Goal: Task Accomplishment & Management: Use online tool/utility

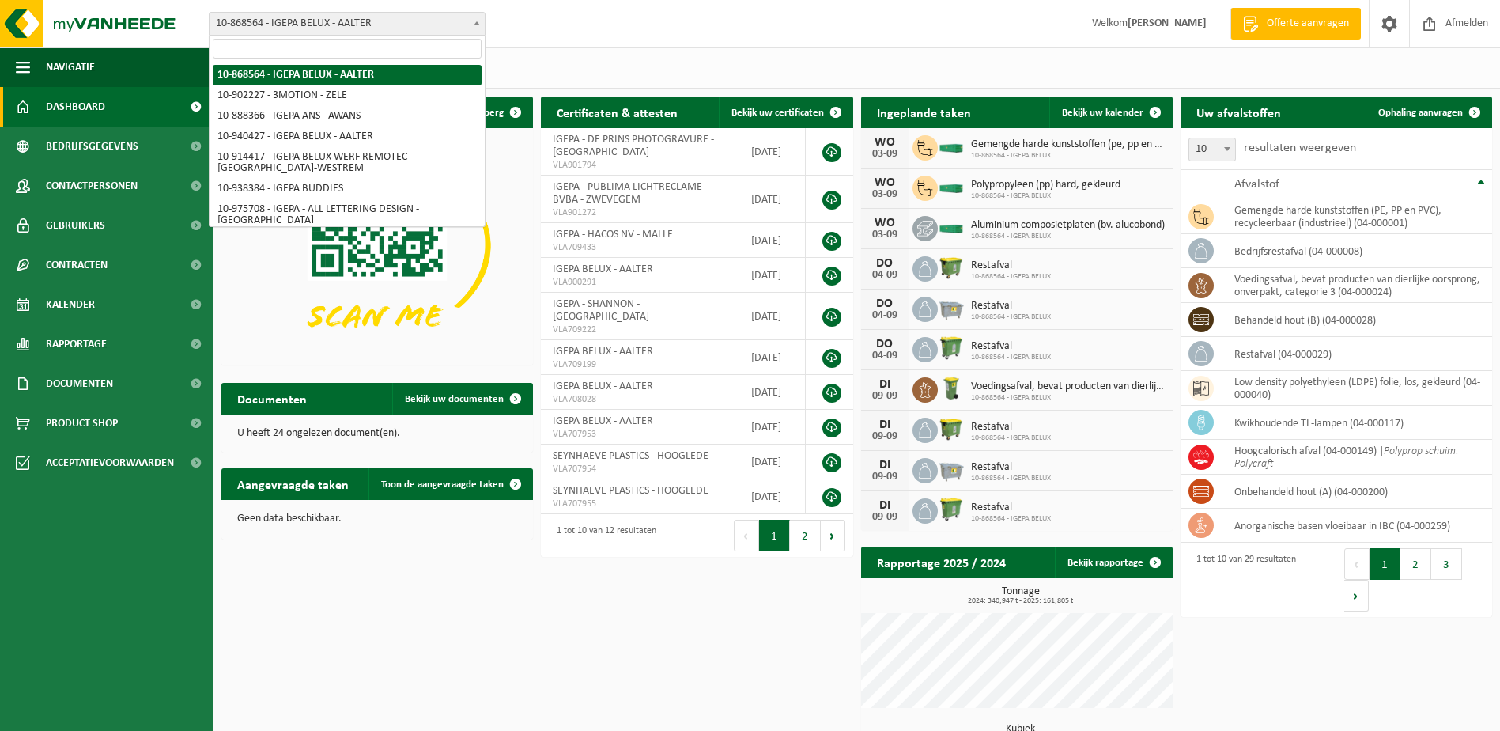
click at [474, 24] on b at bounding box center [477, 23] width 6 height 4
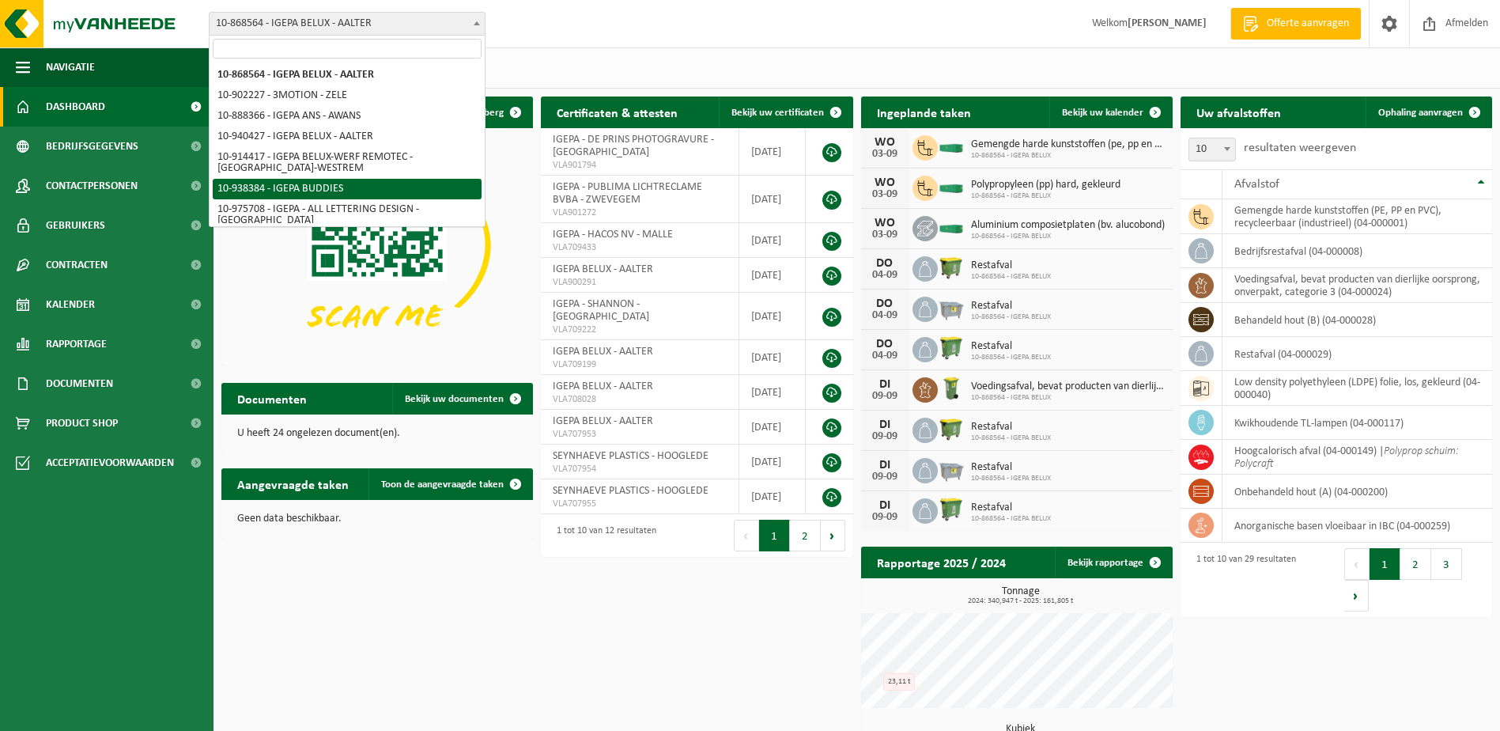
click at [552, 62] on div "Vestigingen (26/26) Alles selecteren Alles deselecteren Actieve selecteren IGEP…" at bounding box center [857, 67] width 1287 height 41
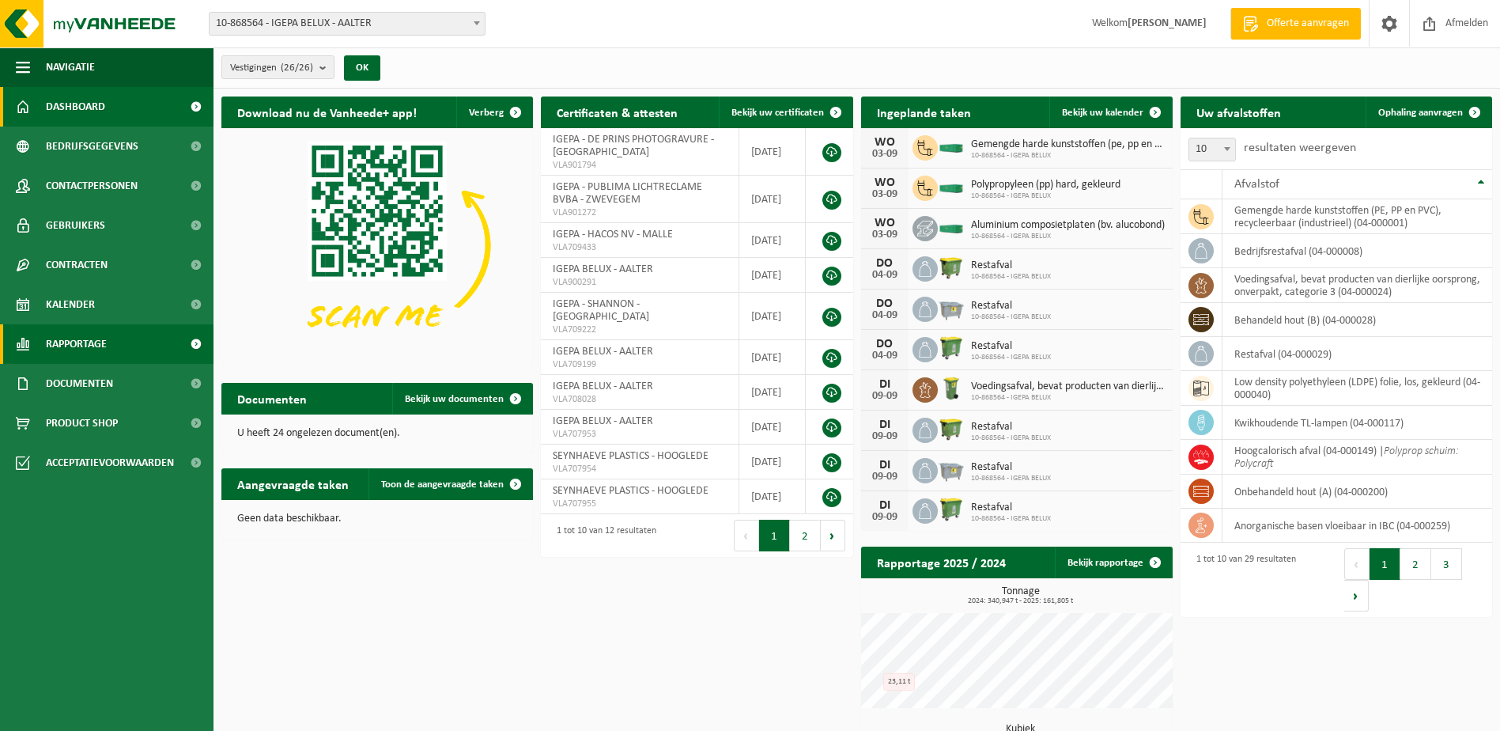
click at [62, 349] on span "Rapportage" at bounding box center [76, 344] width 61 height 40
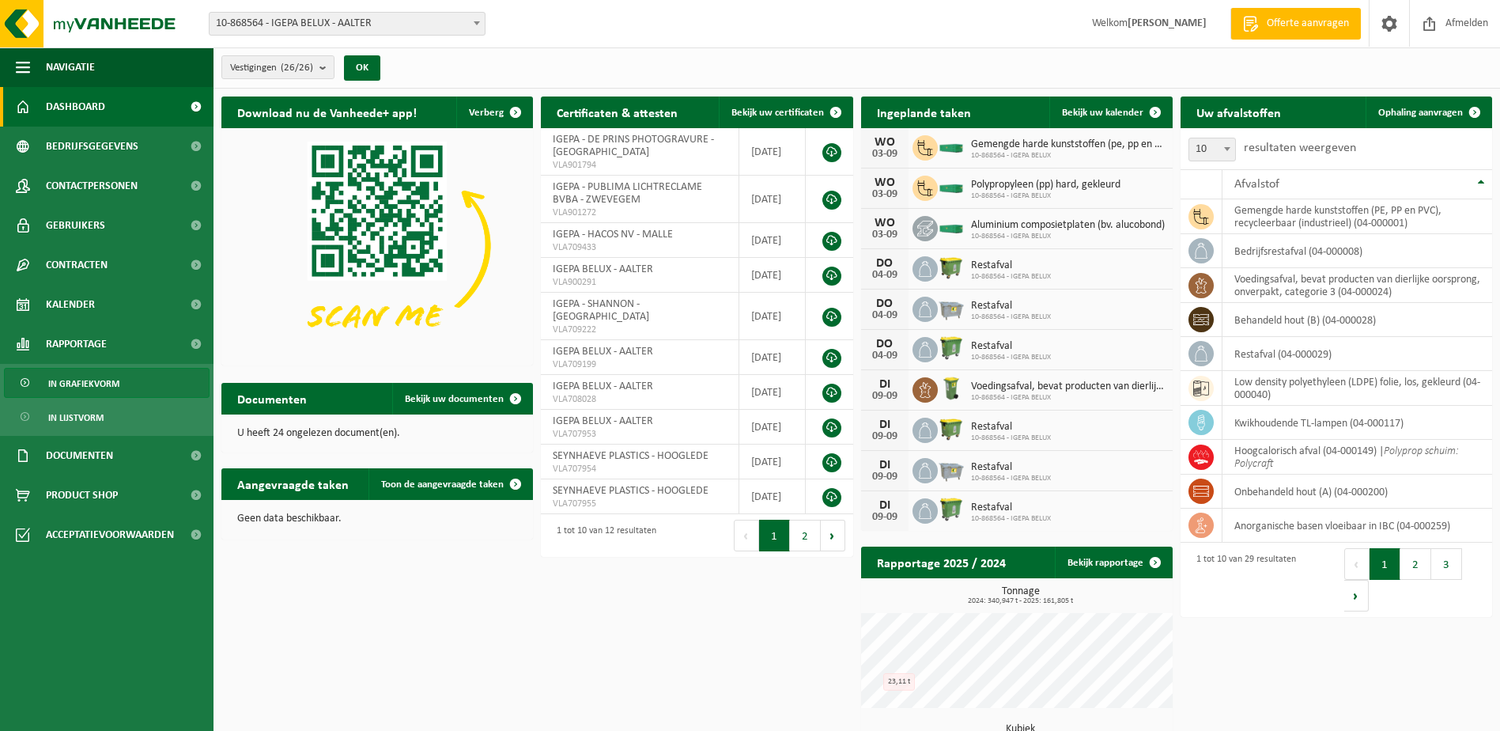
click at [83, 387] on span "In grafiekvorm" at bounding box center [83, 384] width 71 height 30
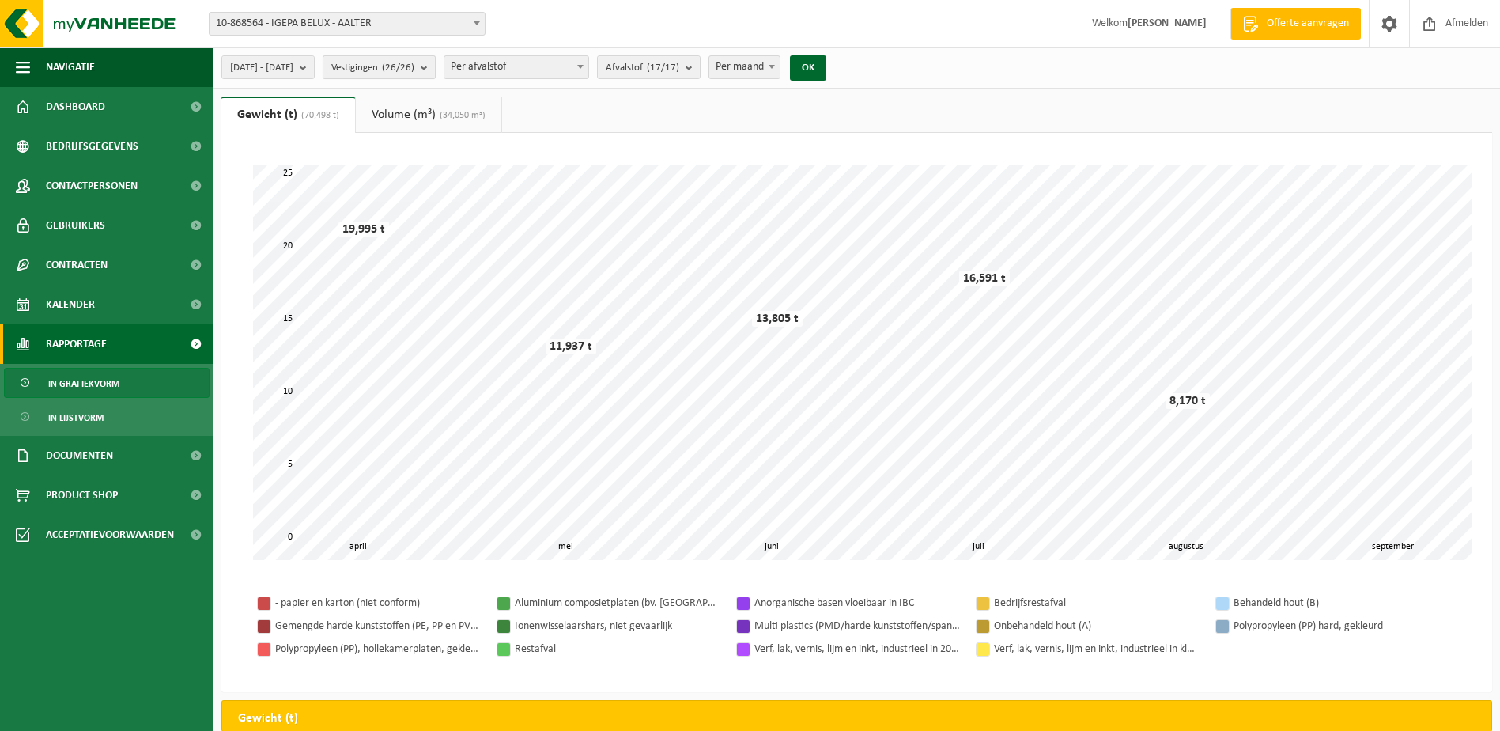
click at [435, 71] on b "submit" at bounding box center [428, 67] width 14 height 22
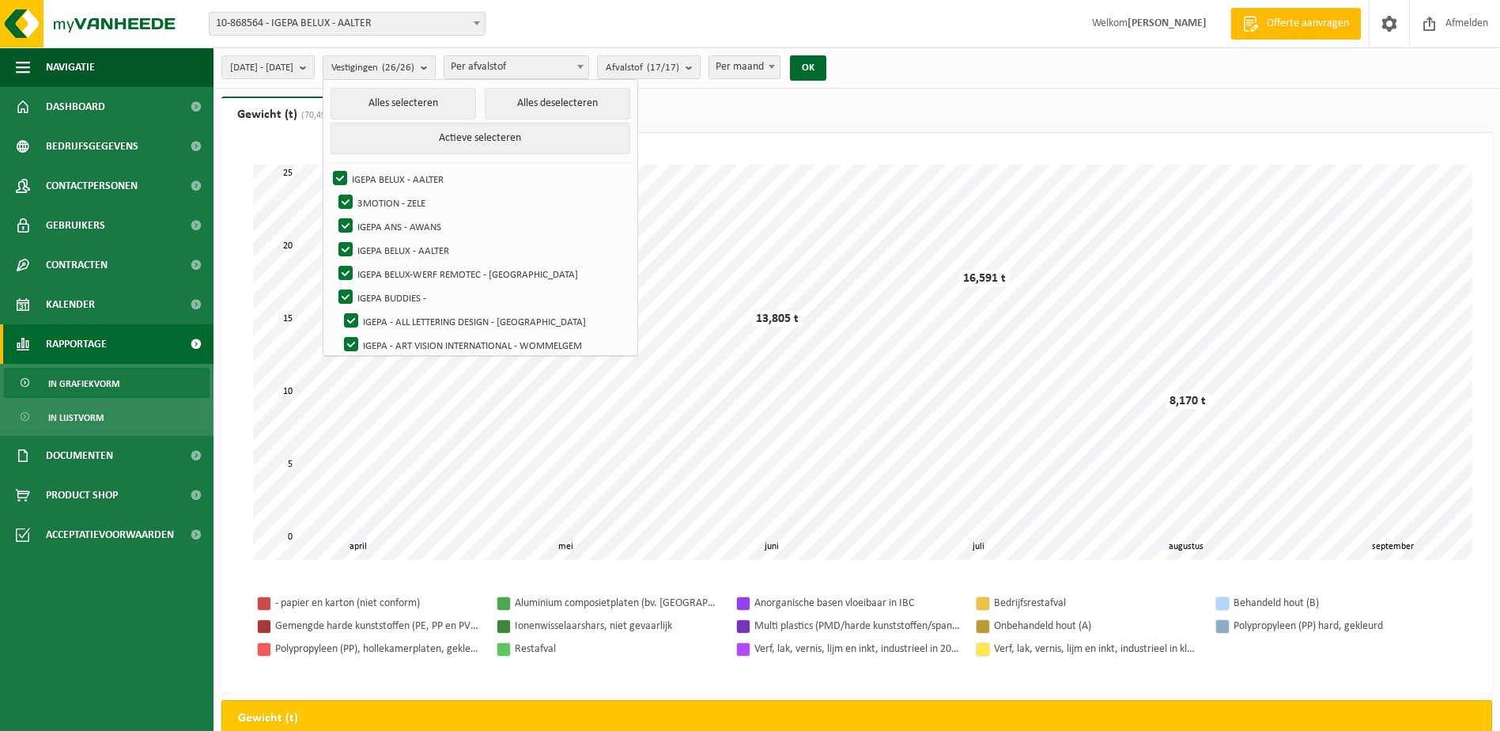
click at [584, 65] on b at bounding box center [580, 67] width 6 height 4
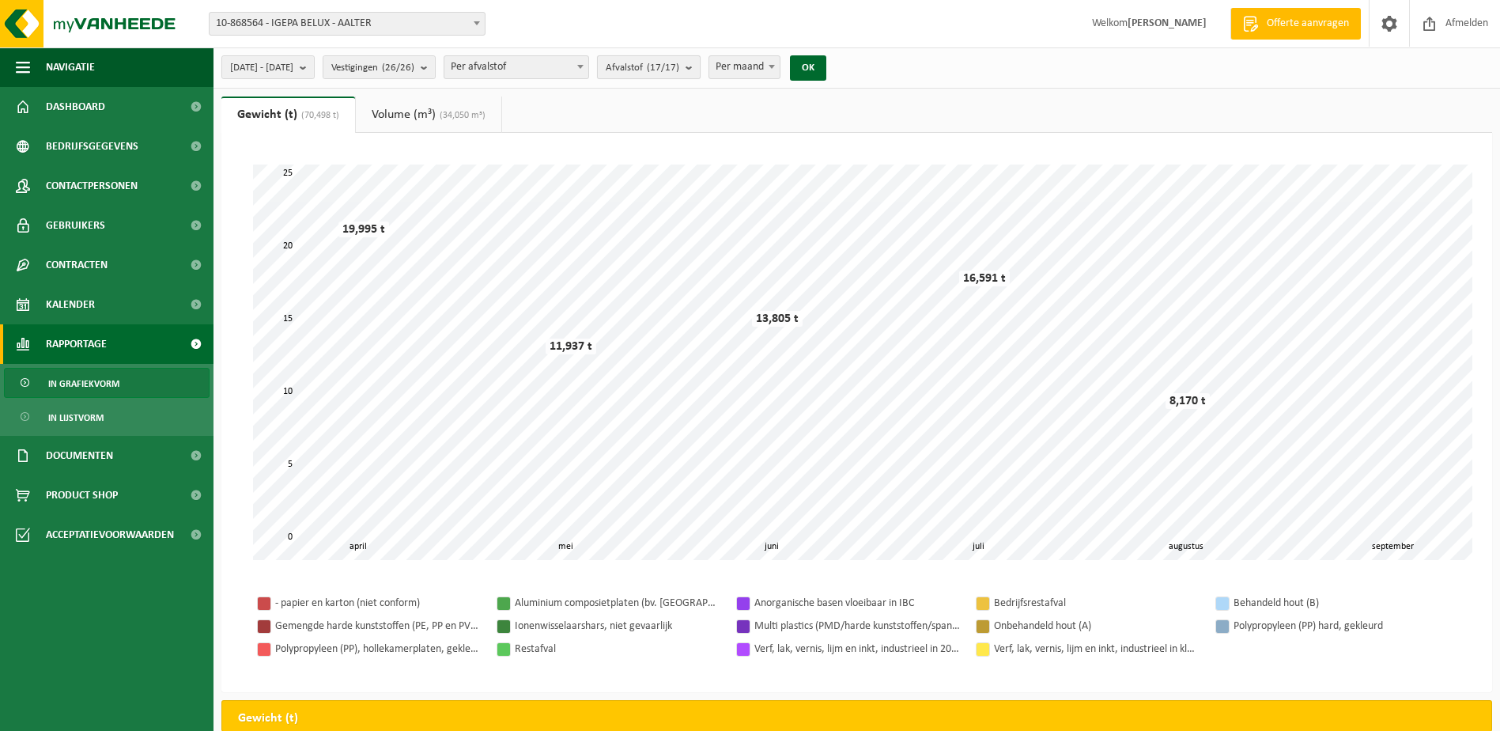
click at [700, 66] on b "submit" at bounding box center [693, 67] width 14 height 22
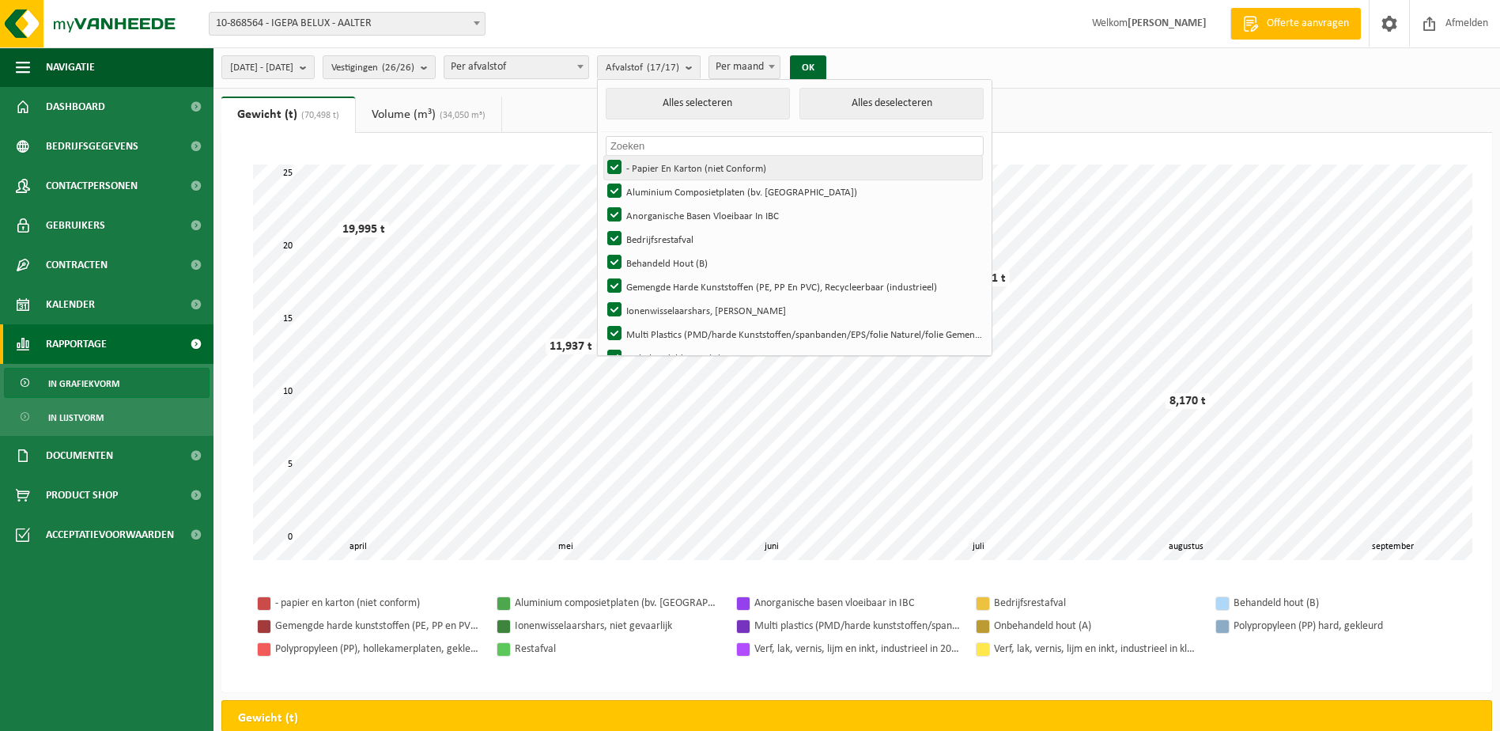
click at [659, 166] on label "- Papier En Karton (niet Conform)" at bounding box center [793, 168] width 378 height 24
click at [602, 156] on input "- Papier En Karton (niet Conform)" at bounding box center [601, 155] width 1 height 1
checkbox input "false"
click at [658, 186] on label "Aluminium Composietplaten (bv. [GEOGRAPHIC_DATA])" at bounding box center [793, 192] width 378 height 24
click at [602, 180] on input "Aluminium Composietplaten (bv. [GEOGRAPHIC_DATA])" at bounding box center [601, 179] width 1 height 1
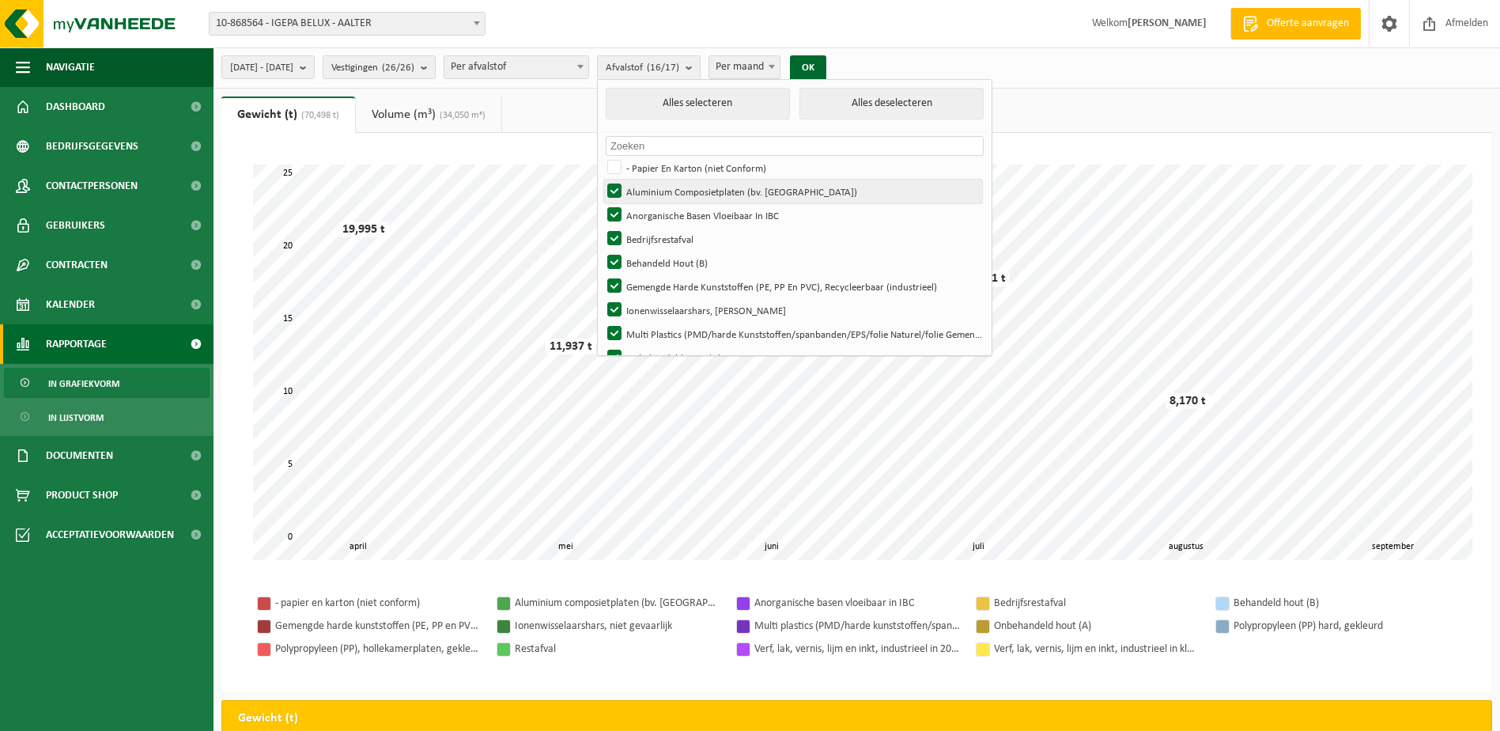
checkbox input "false"
click at [658, 216] on label "Anorganische Basen Vloeibaar In IBC" at bounding box center [793, 215] width 378 height 24
click at [602, 203] on input "Anorganische Basen Vloeibaar In IBC" at bounding box center [601, 202] width 1 height 1
checkbox input "false"
click at [658, 240] on label "Bedrijfsrestafval" at bounding box center [793, 239] width 378 height 24
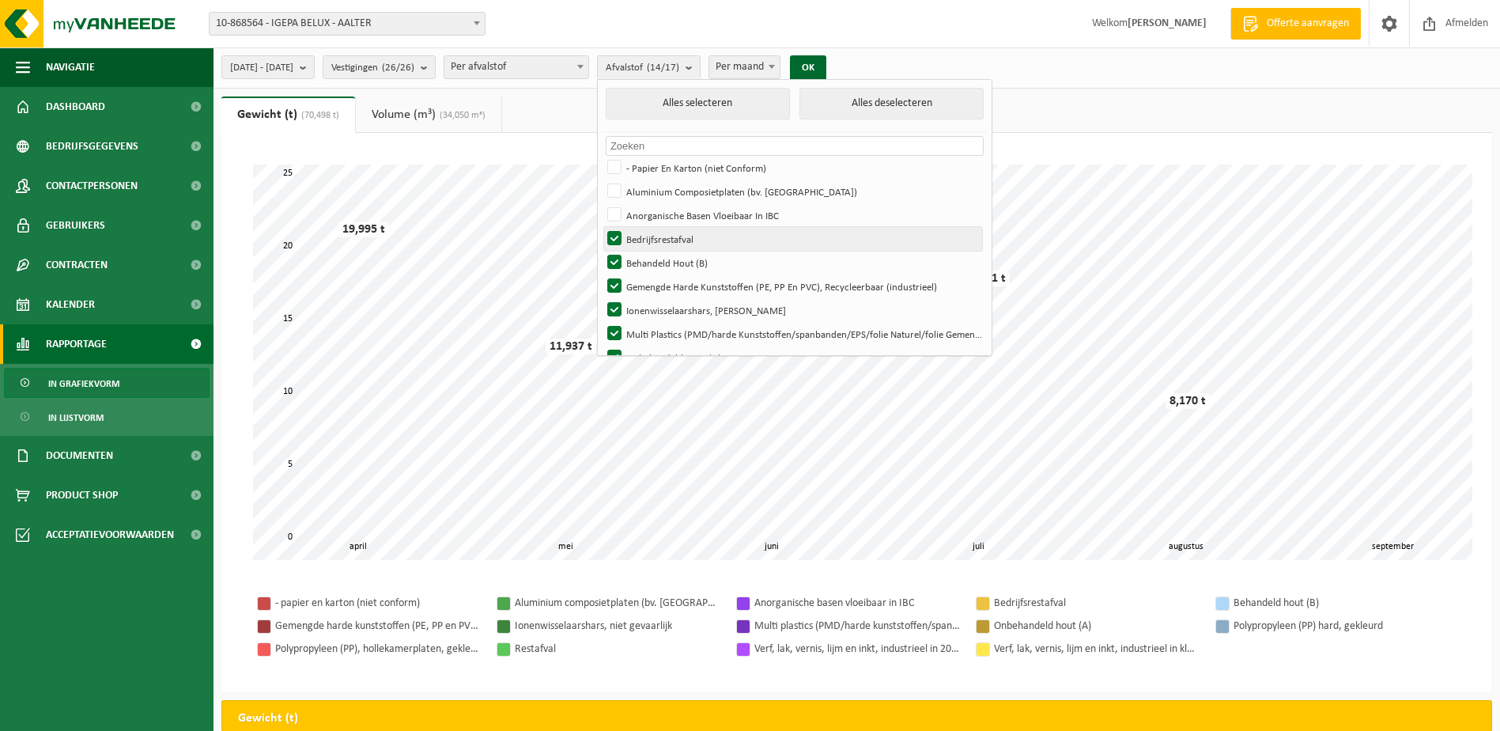
click at [602, 227] on input "Bedrijfsrestafval" at bounding box center [601, 226] width 1 height 1
checkbox input "false"
click at [659, 263] on label "Behandeld Hout (B)" at bounding box center [793, 263] width 378 height 24
click at [602, 251] on input "Behandeld Hout (B)" at bounding box center [601, 250] width 1 height 1
checkbox input "false"
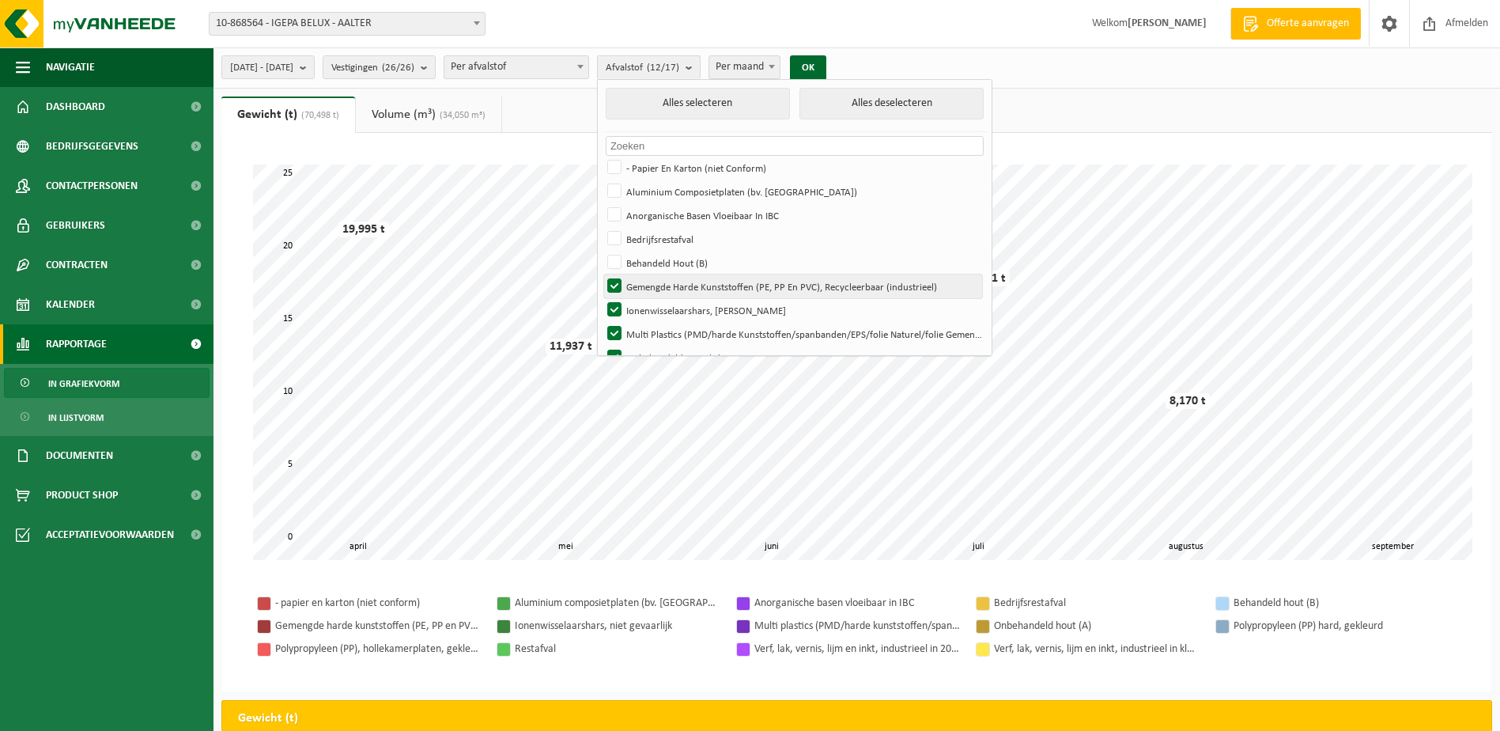
click at [660, 287] on label "Gemengde Harde Kunststoffen (PE, PP En PVC), Recycleerbaar (industrieel)" at bounding box center [793, 286] width 378 height 24
click at [602, 274] on input "Gemengde Harde Kunststoffen (PE, PP En PVC), Recycleerbaar (industrieel)" at bounding box center [601, 274] width 1 height 1
checkbox input "false"
click at [660, 309] on label "Ionenwisselaarshars, [PERSON_NAME]" at bounding box center [793, 310] width 378 height 24
click at [602, 298] on input "Ionenwisselaarshars, [PERSON_NAME]" at bounding box center [601, 297] width 1 height 1
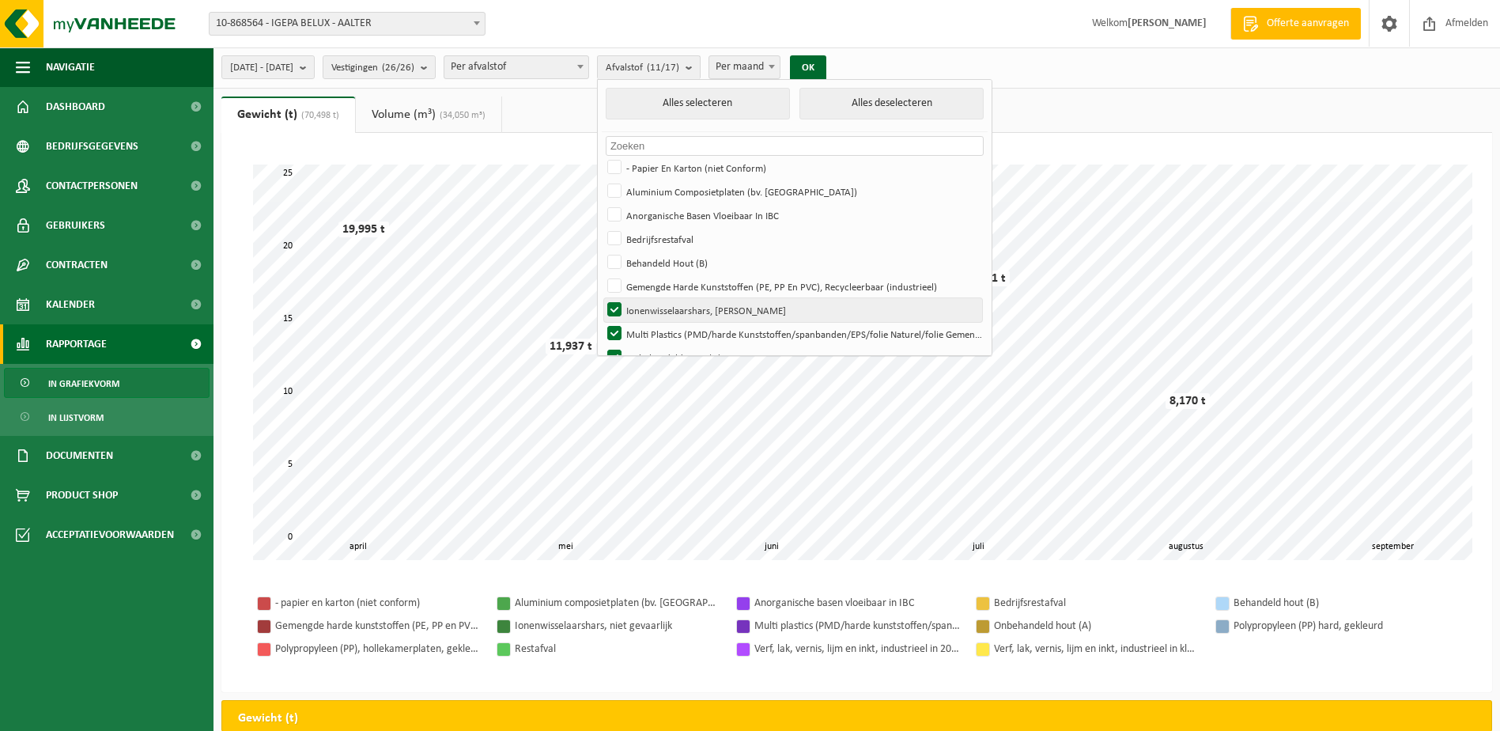
checkbox input "false"
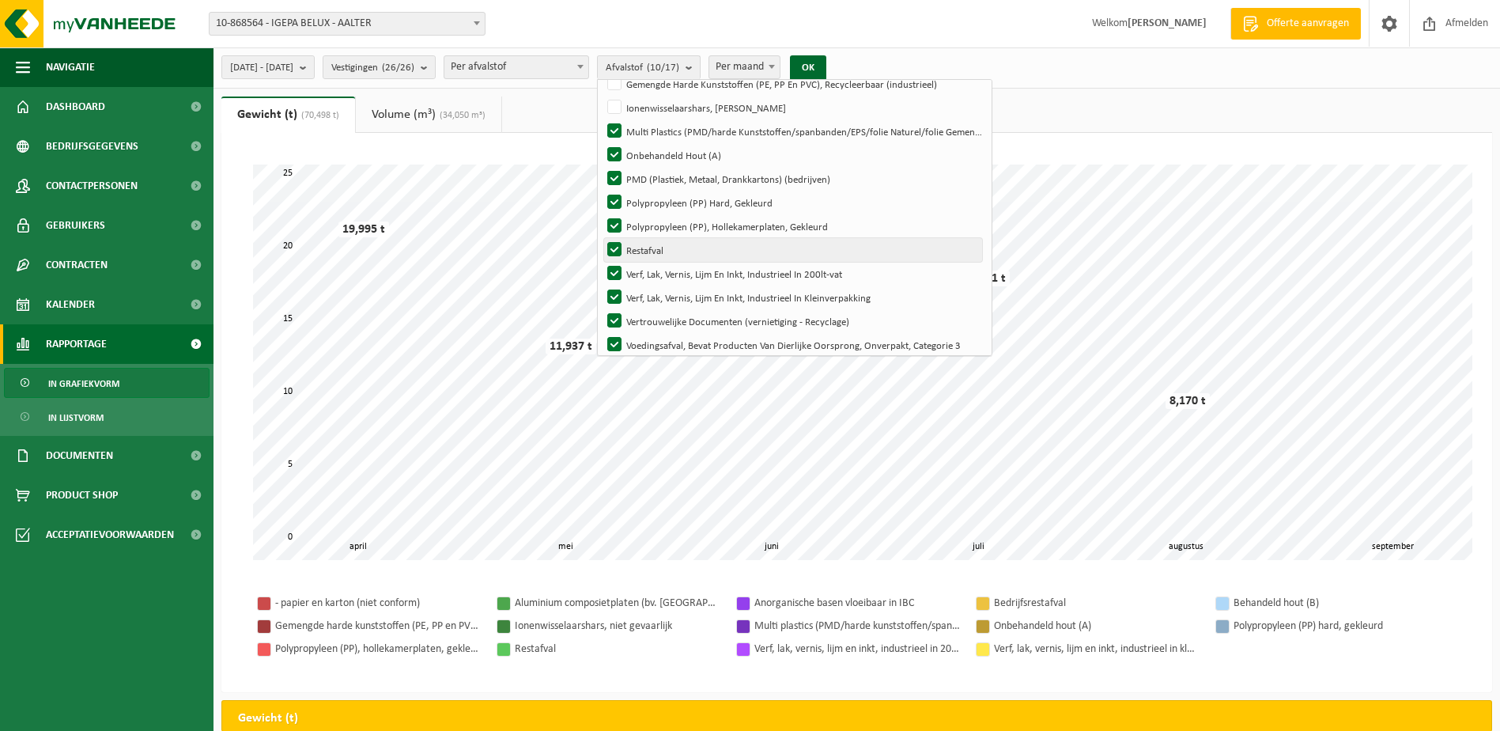
scroll to position [211, 0]
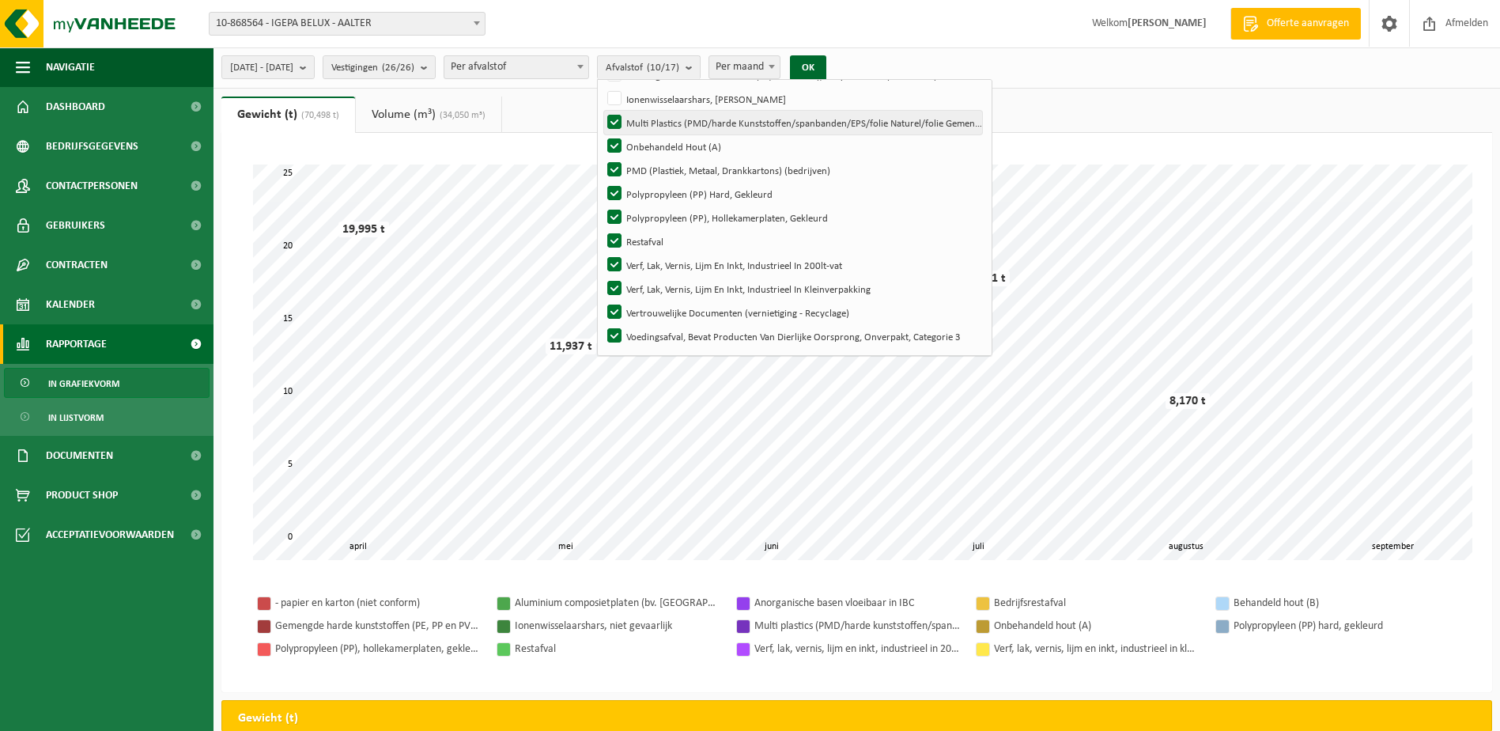
click at [663, 123] on label "Multi Plastics (PMD/harde Kunststoffen/spanbanden/EPS/folie Naturel/folie Gemen…" at bounding box center [793, 123] width 378 height 24
click at [602, 111] on input "Multi Plastics (PMD/harde Kunststoffen/spanbanden/EPS/folie Naturel/folie Gemen…" at bounding box center [601, 110] width 1 height 1
checkbox input "false"
click at [661, 141] on label "Onbehandeld Hout (A)" at bounding box center [793, 146] width 378 height 24
click at [602, 134] on input "Onbehandeld Hout (A)" at bounding box center [601, 134] width 1 height 1
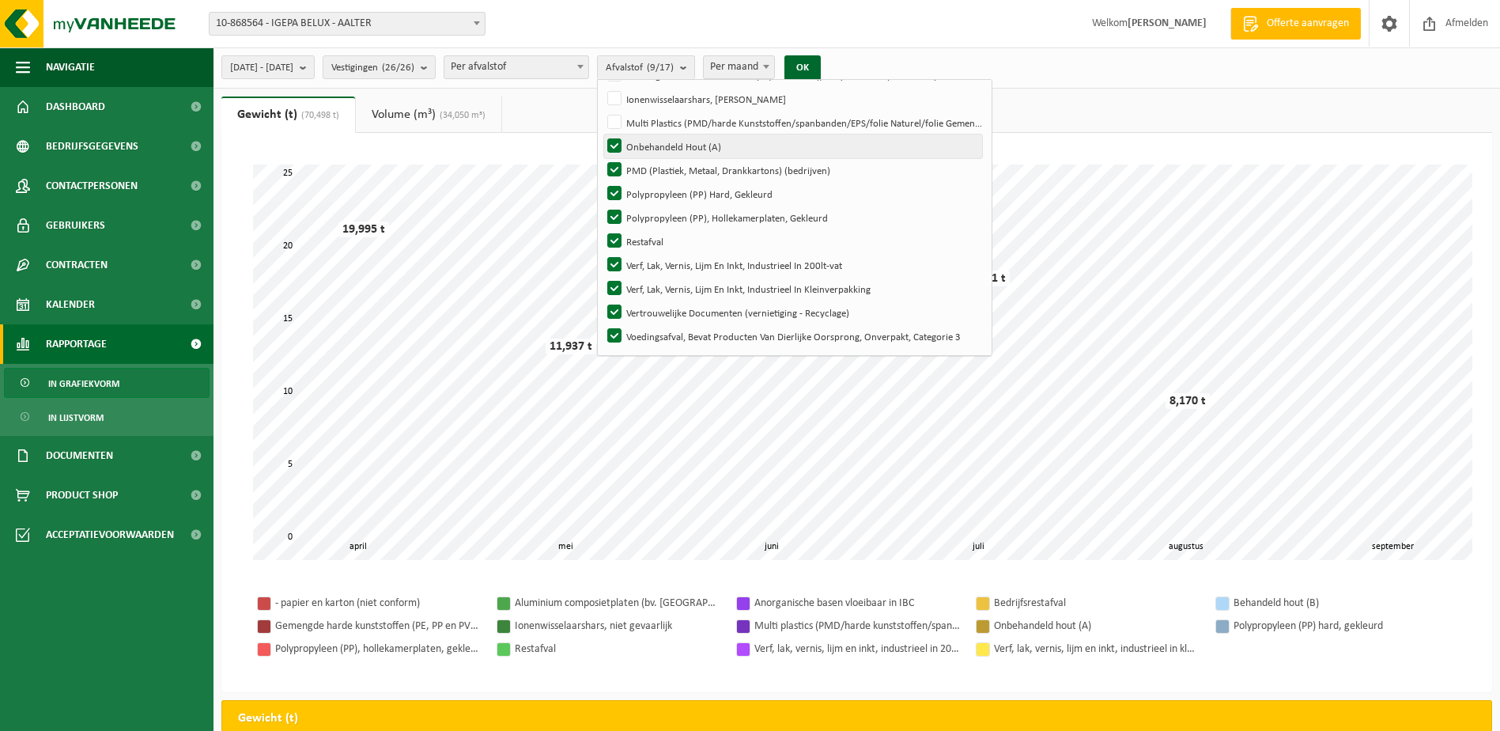
checkbox input "false"
click at [661, 166] on label "PMD (Plastiek, Metaal, Drankkartons) (bedrijven)" at bounding box center [793, 170] width 378 height 24
click at [602, 158] on input "PMD (Plastiek, Metaal, Drankkartons) (bedrijven)" at bounding box center [601, 157] width 1 height 1
checkbox input "false"
click at [655, 240] on label "Restafval" at bounding box center [793, 241] width 378 height 24
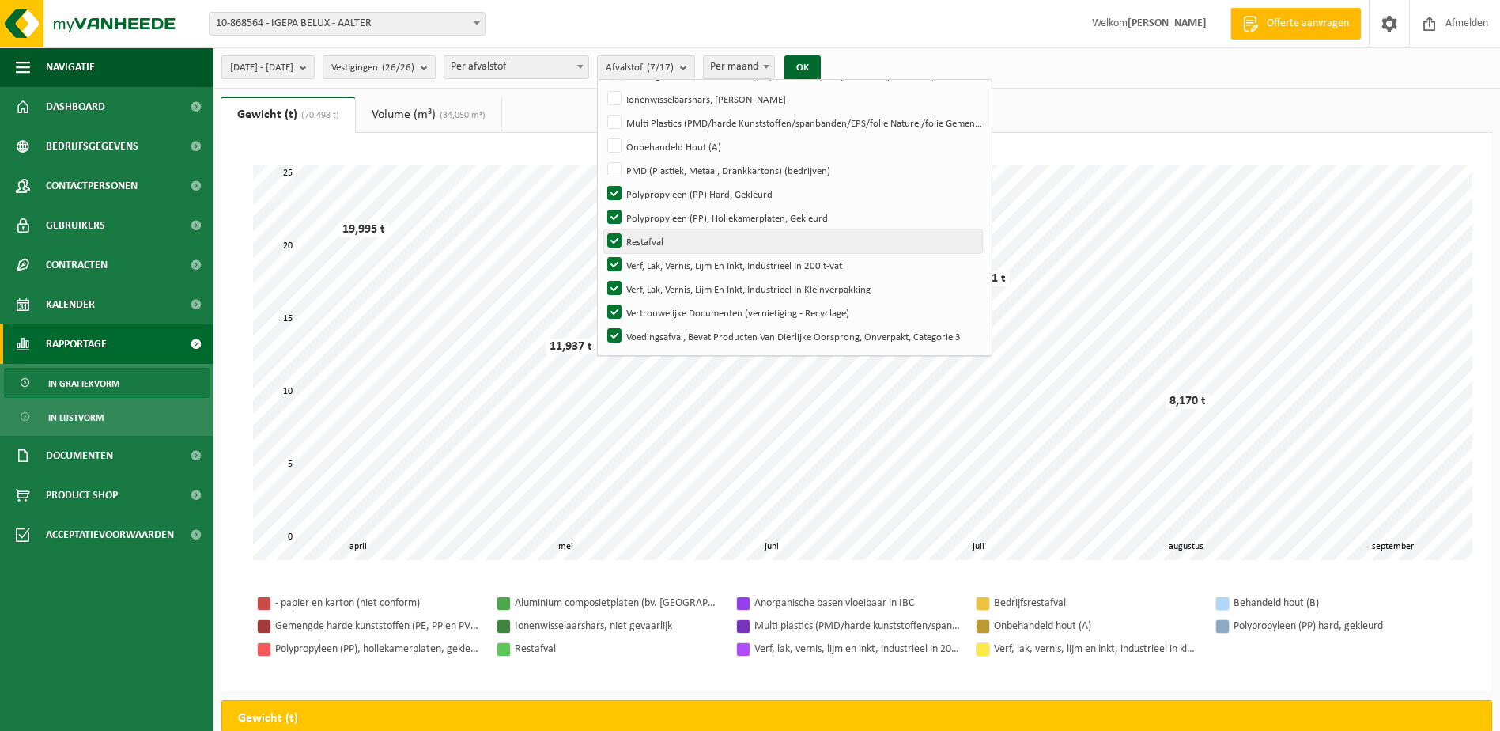
click at [602, 229] on input "Restafval" at bounding box center [601, 229] width 1 height 1
checkbox input "false"
click at [654, 256] on label "Verf, Lak, Vernis, Lijm En Inkt, Industrieel In 200lt-vat" at bounding box center [793, 265] width 378 height 24
click at [602, 253] on input "Verf, Lak, Vernis, Lijm En Inkt, Industrieel In 200lt-vat" at bounding box center [601, 252] width 1 height 1
checkbox input "false"
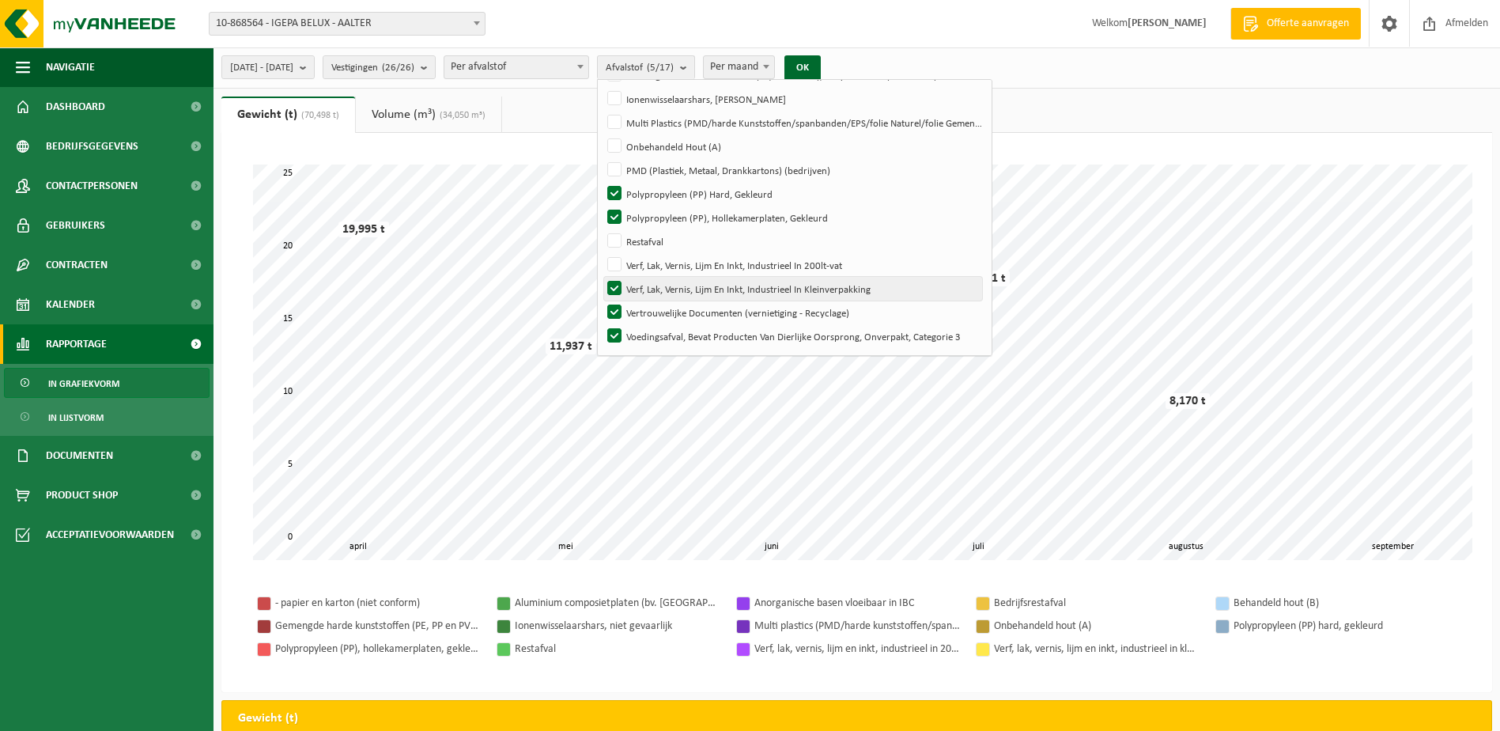
click at [661, 283] on label "Verf, Lak, Vernis, Lijm En Inkt, Industrieel In Kleinverpakking" at bounding box center [793, 289] width 378 height 24
click at [602, 277] on input "Verf, Lak, Vernis, Lijm En Inkt, Industrieel In Kleinverpakking" at bounding box center [601, 276] width 1 height 1
checkbox input "false"
click at [660, 308] on label "Vertrouwelijke Documenten (vernietiging - Recyclage)" at bounding box center [793, 313] width 378 height 24
click at [602, 301] on input "Vertrouwelijke Documenten (vernietiging - Recyclage)" at bounding box center [601, 300] width 1 height 1
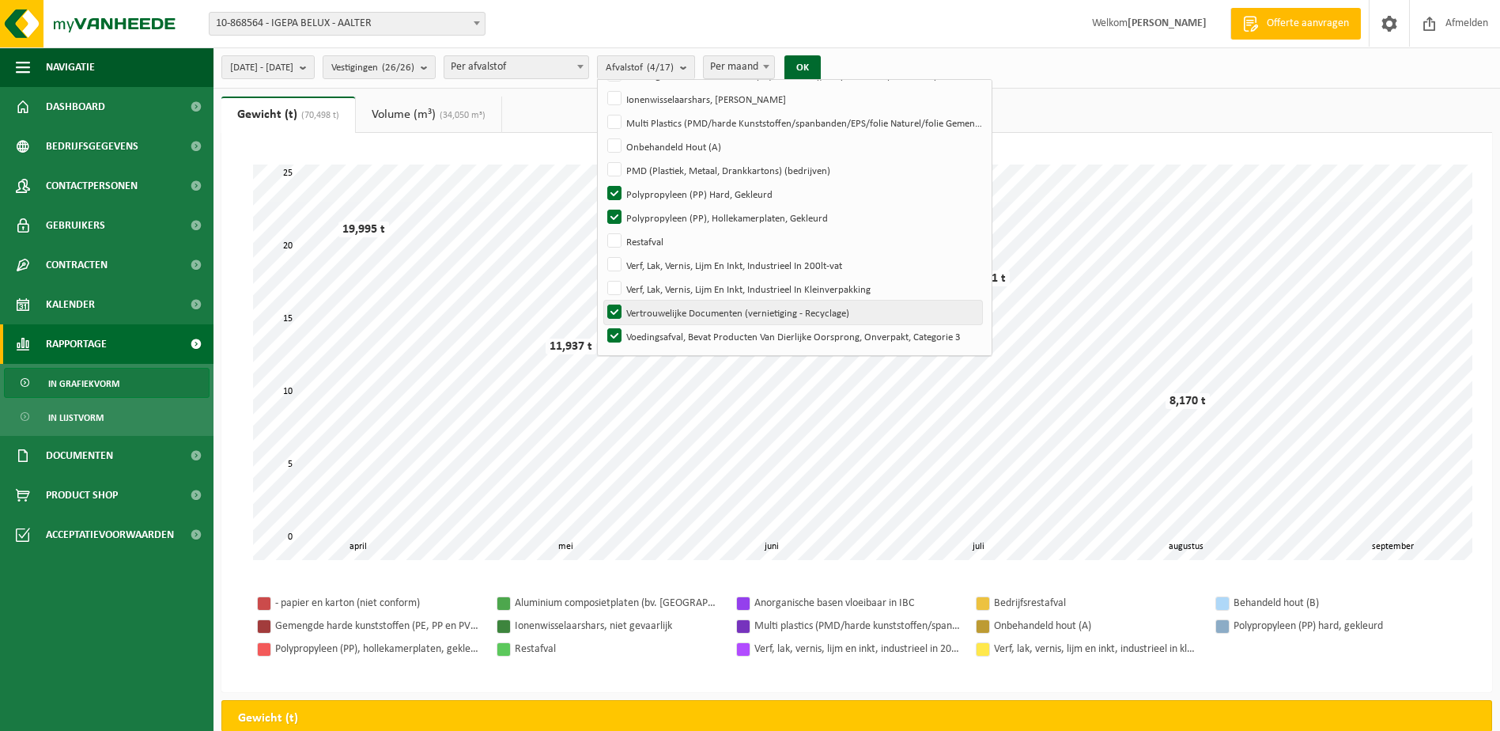
checkbox input "false"
click at [660, 338] on label "Voedingsafval, Bevat Producten Van Dierlijke Oorsprong, Onverpakt, Categorie 3" at bounding box center [793, 336] width 378 height 24
click at [602, 324] on input "Voedingsafval, Bevat Producten Van Dierlijke Oorsprong, Onverpakt, Categorie 3" at bounding box center [601, 323] width 1 height 1
checkbox input "false"
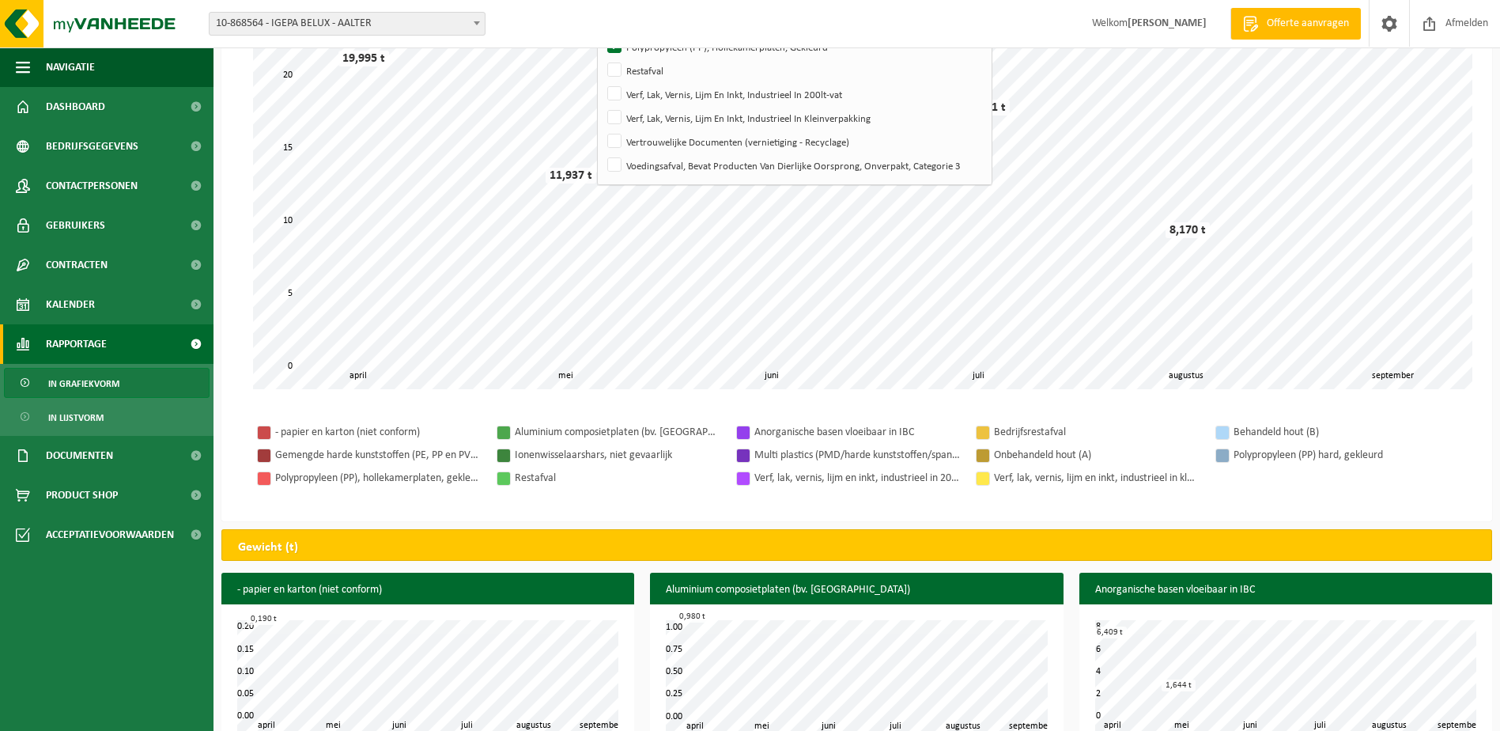
scroll to position [0, 0]
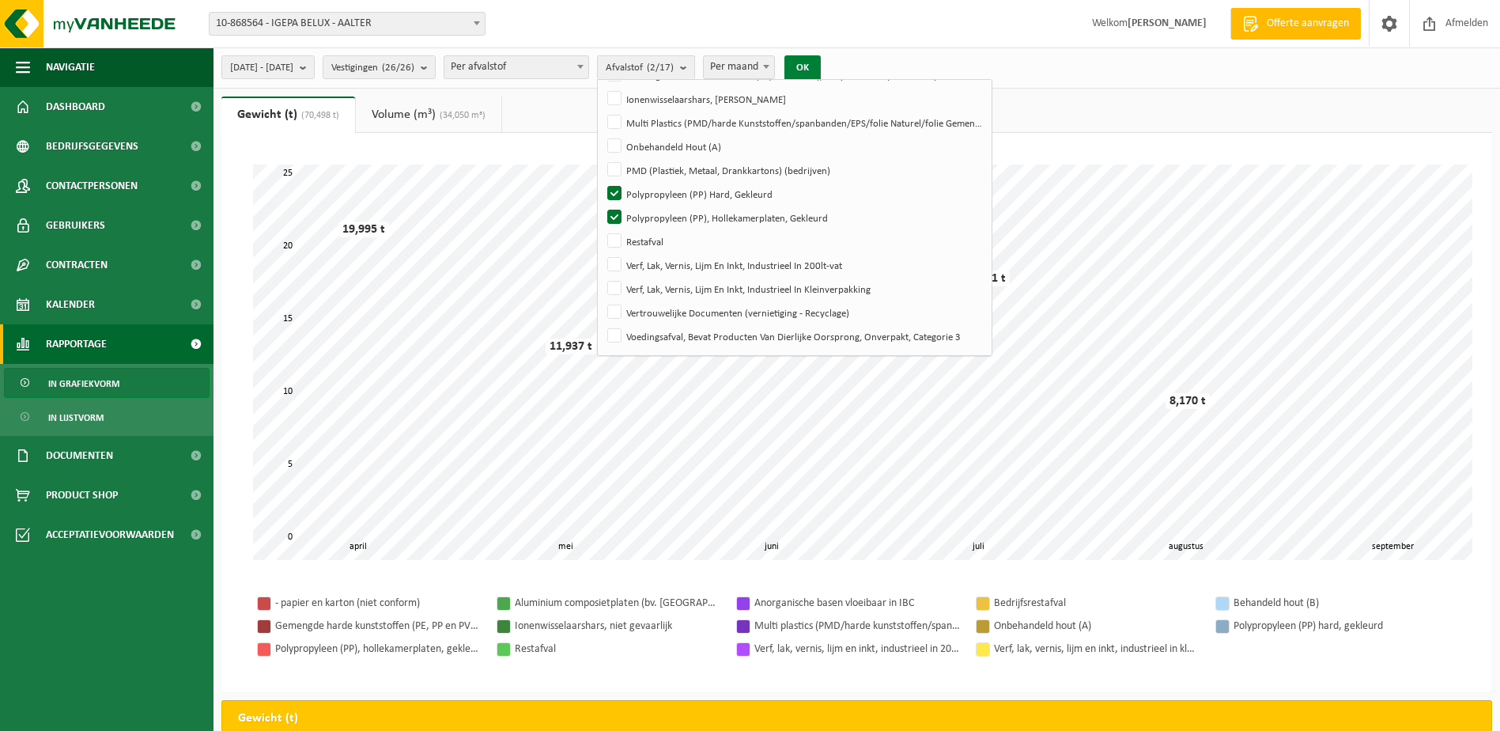
click at [821, 71] on button "OK" at bounding box center [802, 67] width 36 height 25
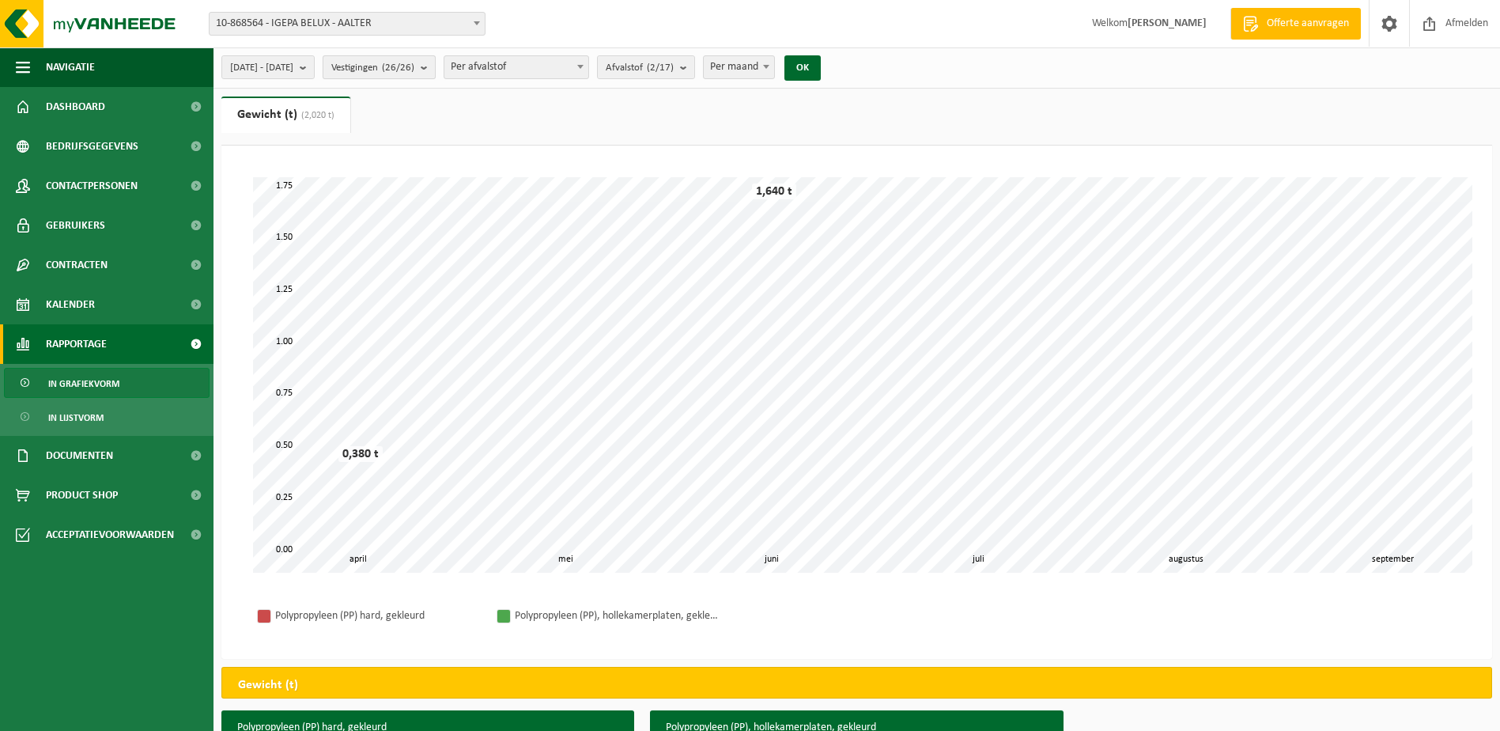
click at [435, 62] on b "submit" at bounding box center [428, 67] width 14 height 22
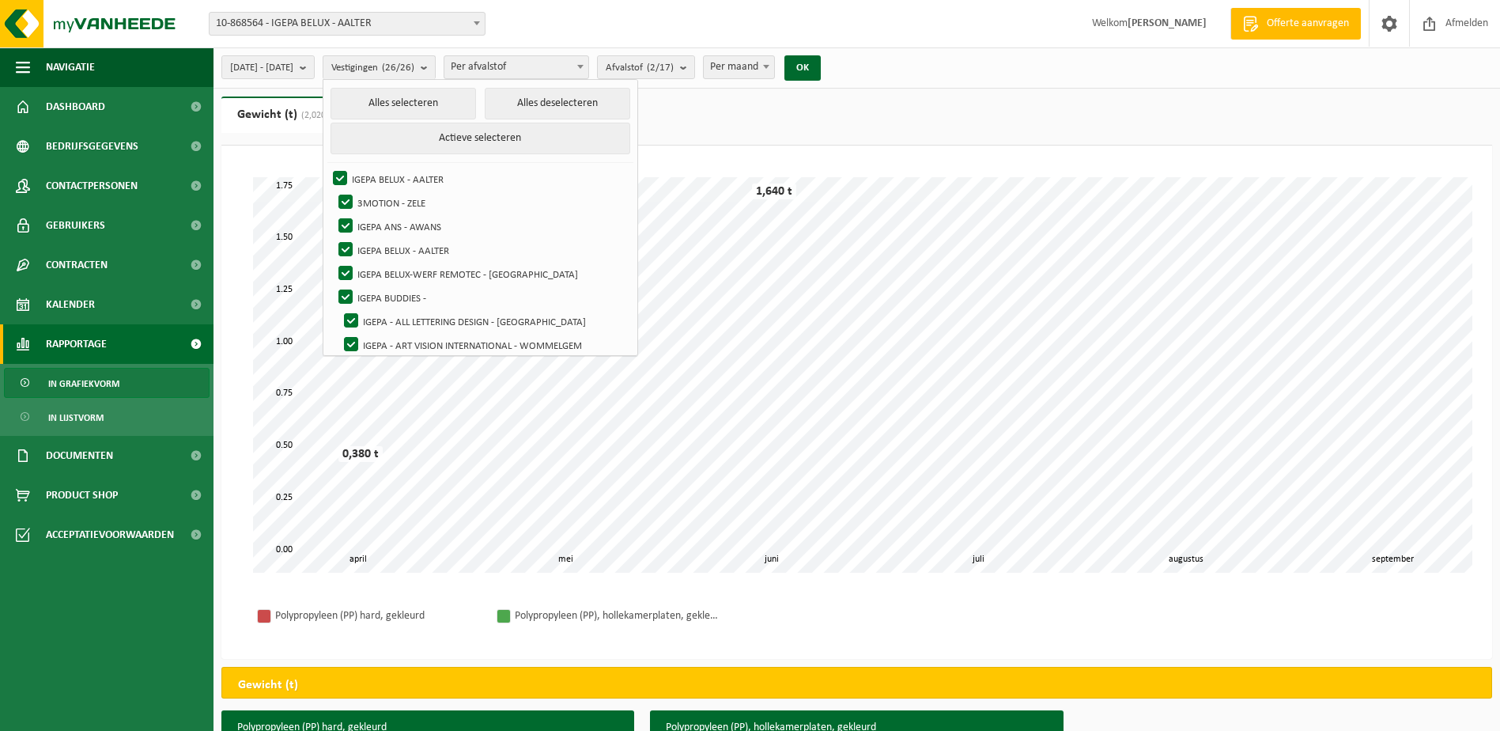
click at [244, 180] on div "Even geduld. Door de grote hoeveelheid gegevens duurt het laden even. mei juni …" at bounding box center [856, 374] width 1239 height 427
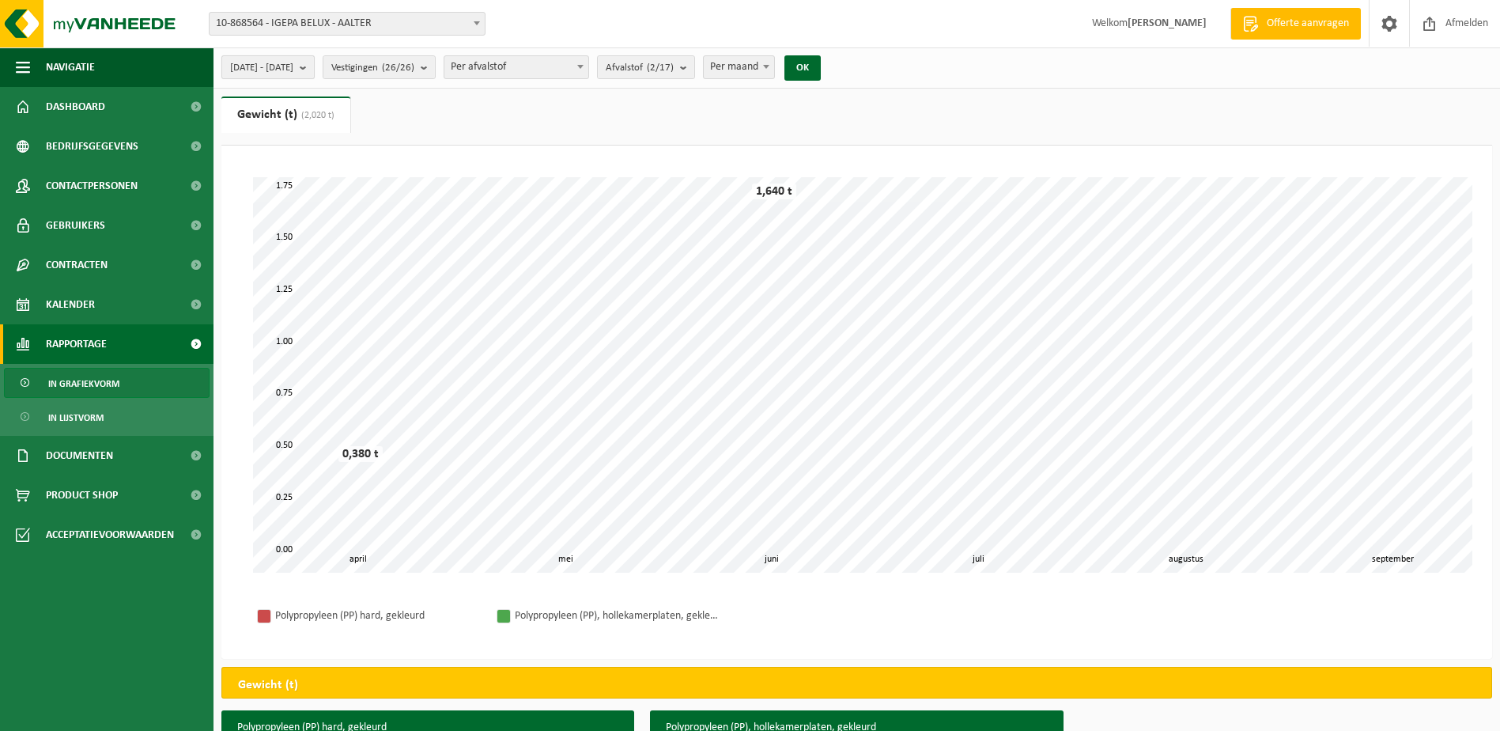
click at [314, 69] on b "submit" at bounding box center [307, 67] width 14 height 22
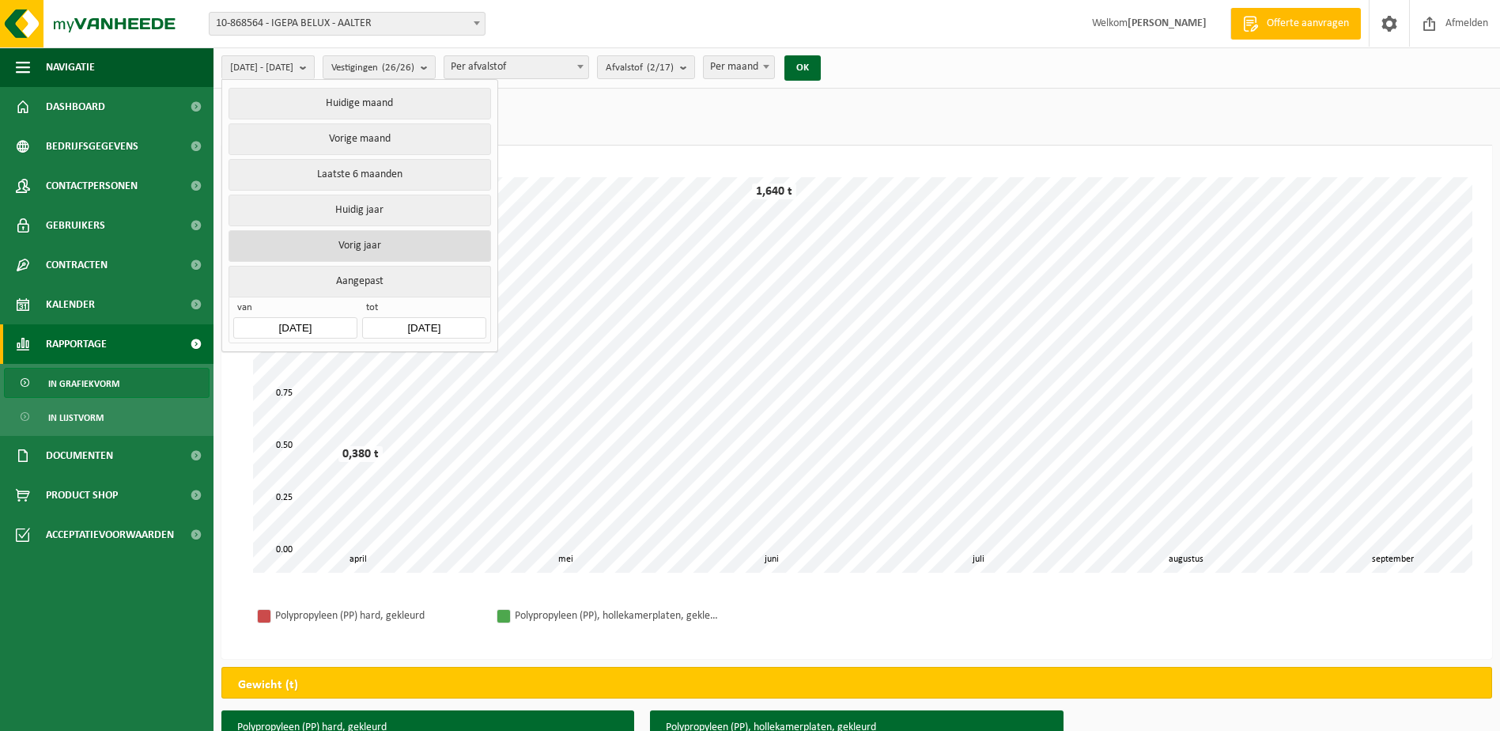
click at [390, 245] on button "Vorig jaar" at bounding box center [360, 246] width 262 height 32
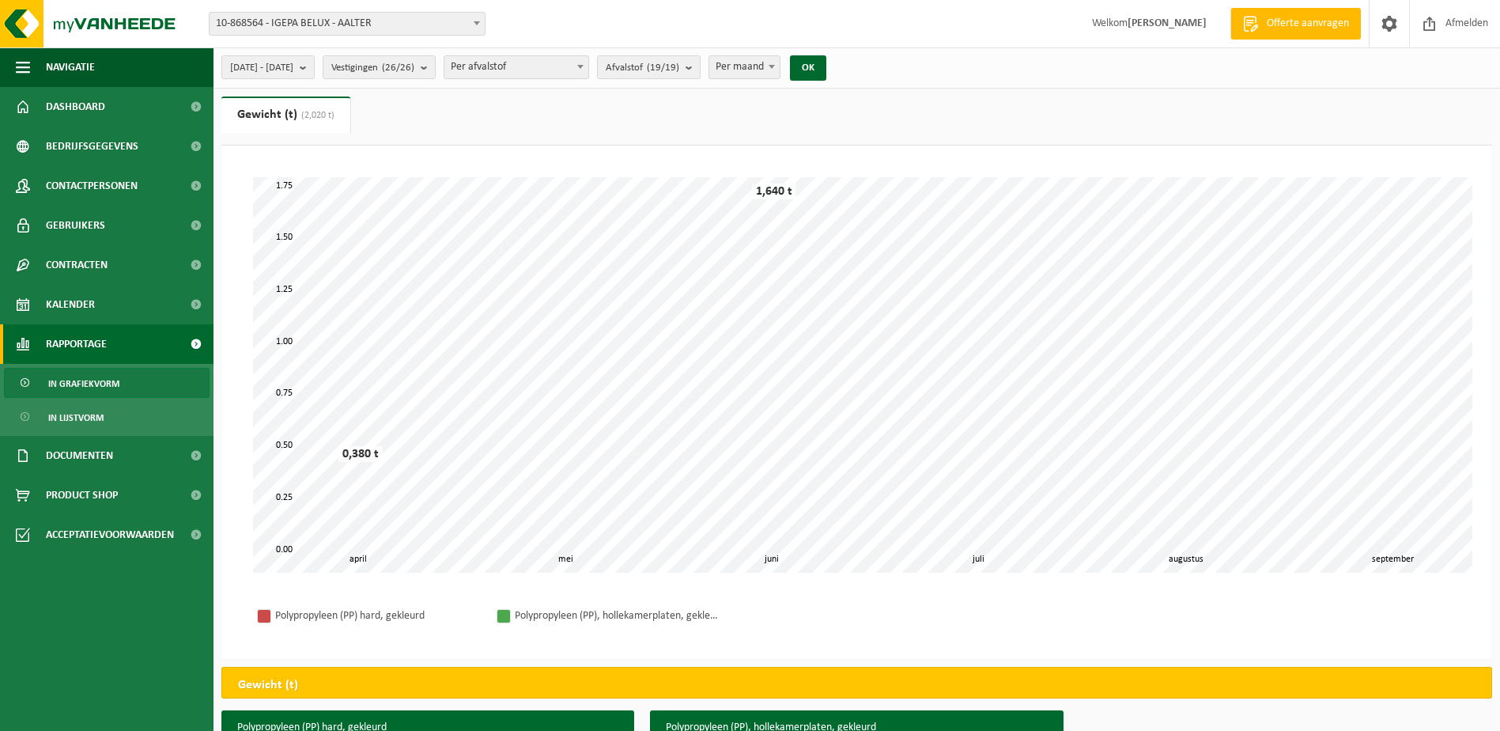
click at [780, 60] on span at bounding box center [772, 66] width 16 height 21
select select "3"
click at [826, 59] on button "OK" at bounding box center [808, 67] width 36 height 25
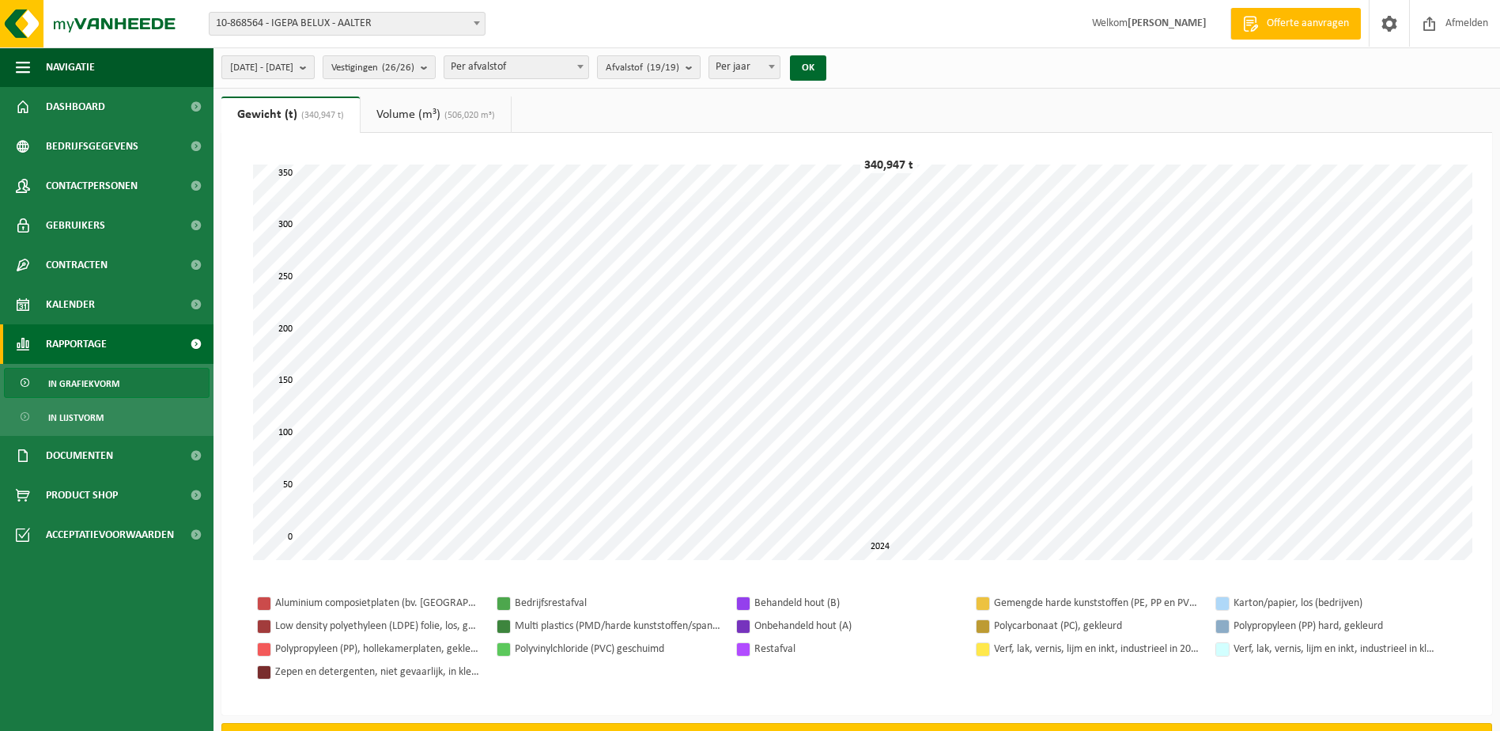
click at [315, 65] on button "[DATE] - [DATE]" at bounding box center [267, 67] width 93 height 24
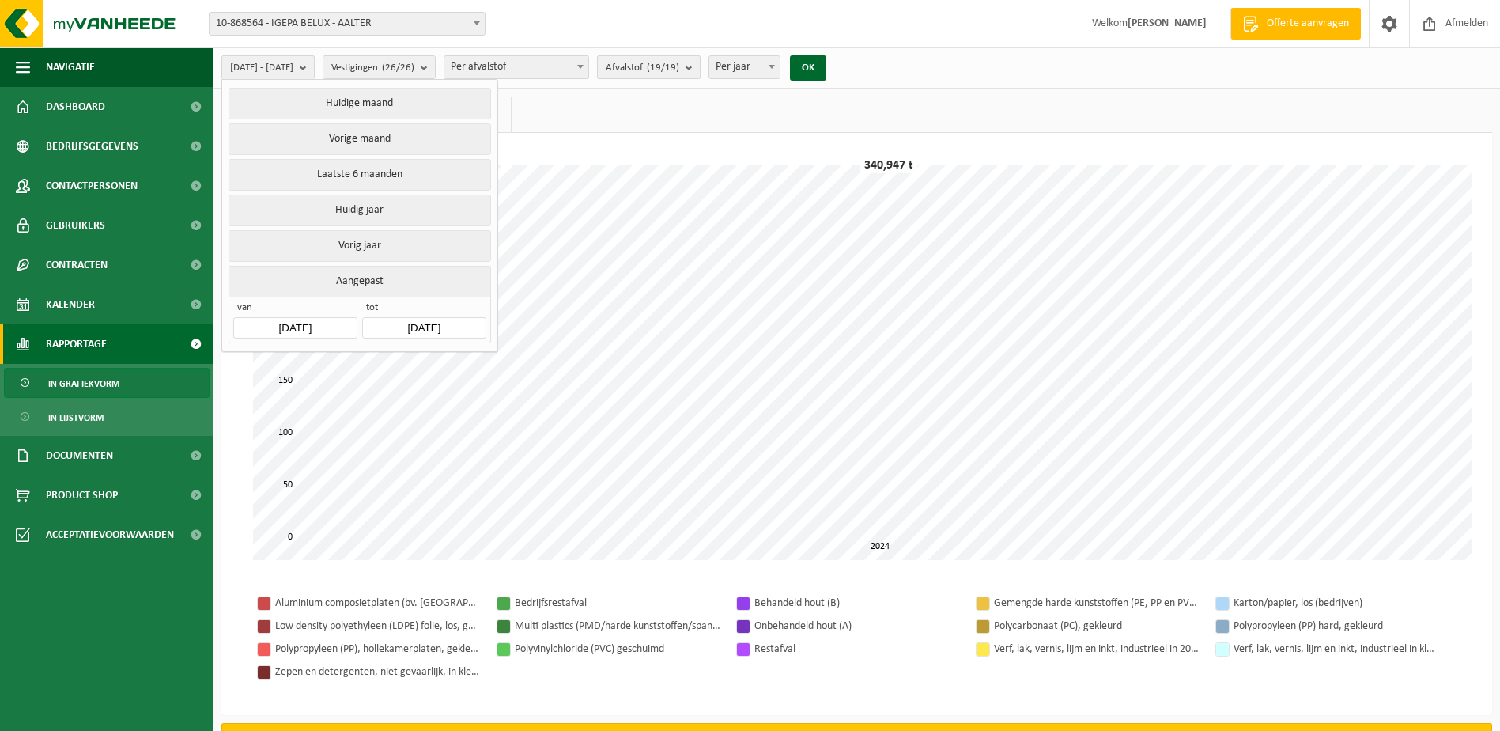
click at [701, 66] on button "Afvalstof (19/19)" at bounding box center [649, 67] width 104 height 24
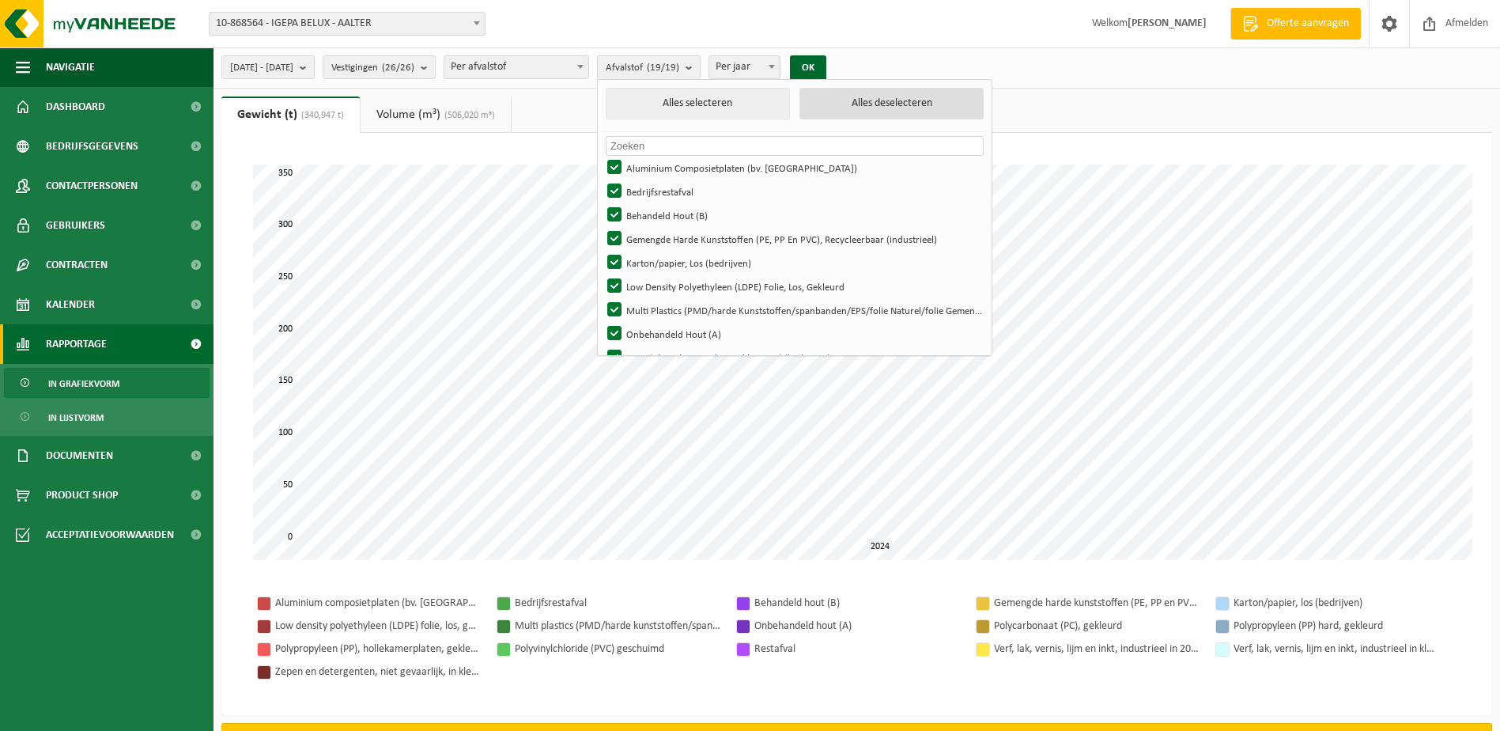
click at [894, 100] on button "Alles deselecteren" at bounding box center [892, 104] width 184 height 32
checkbox input "false"
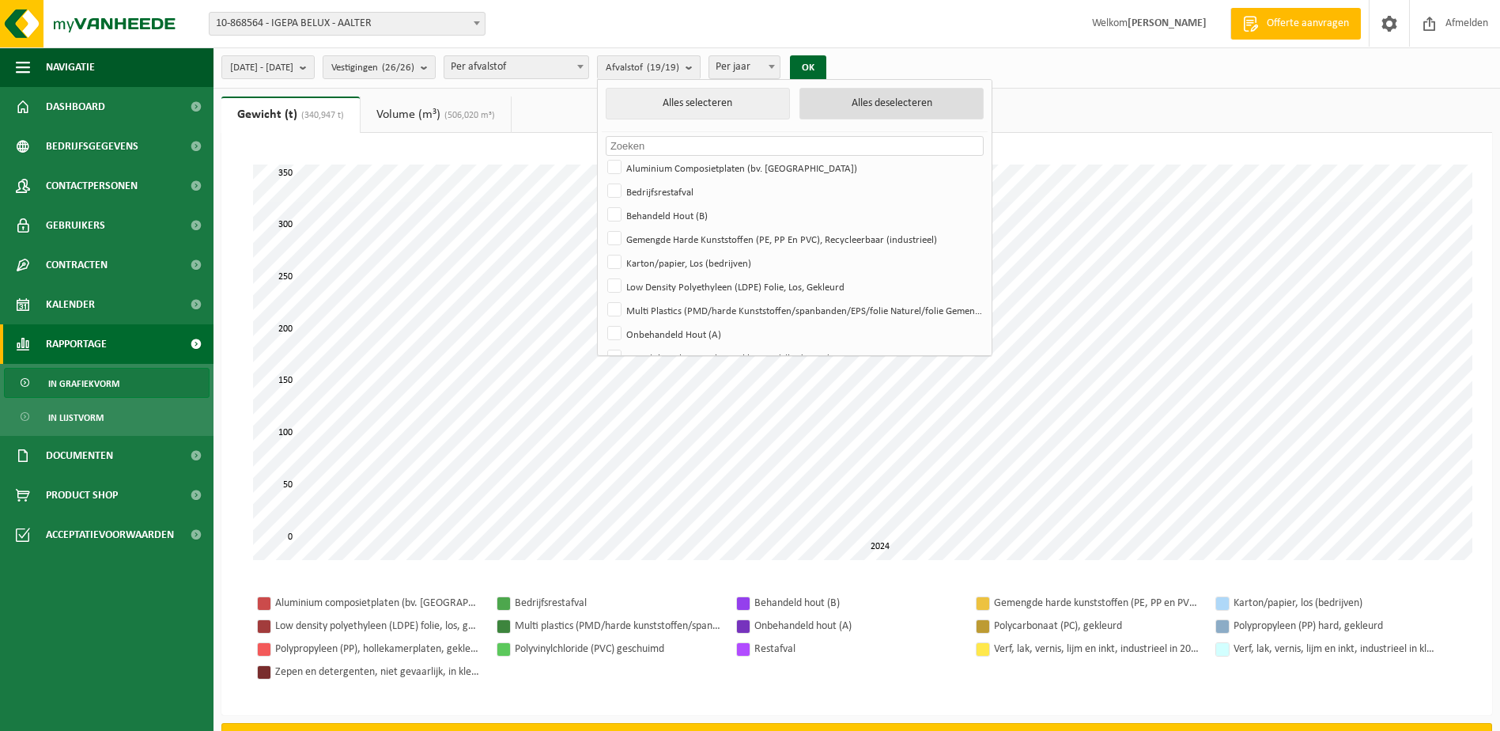
checkbox input "false"
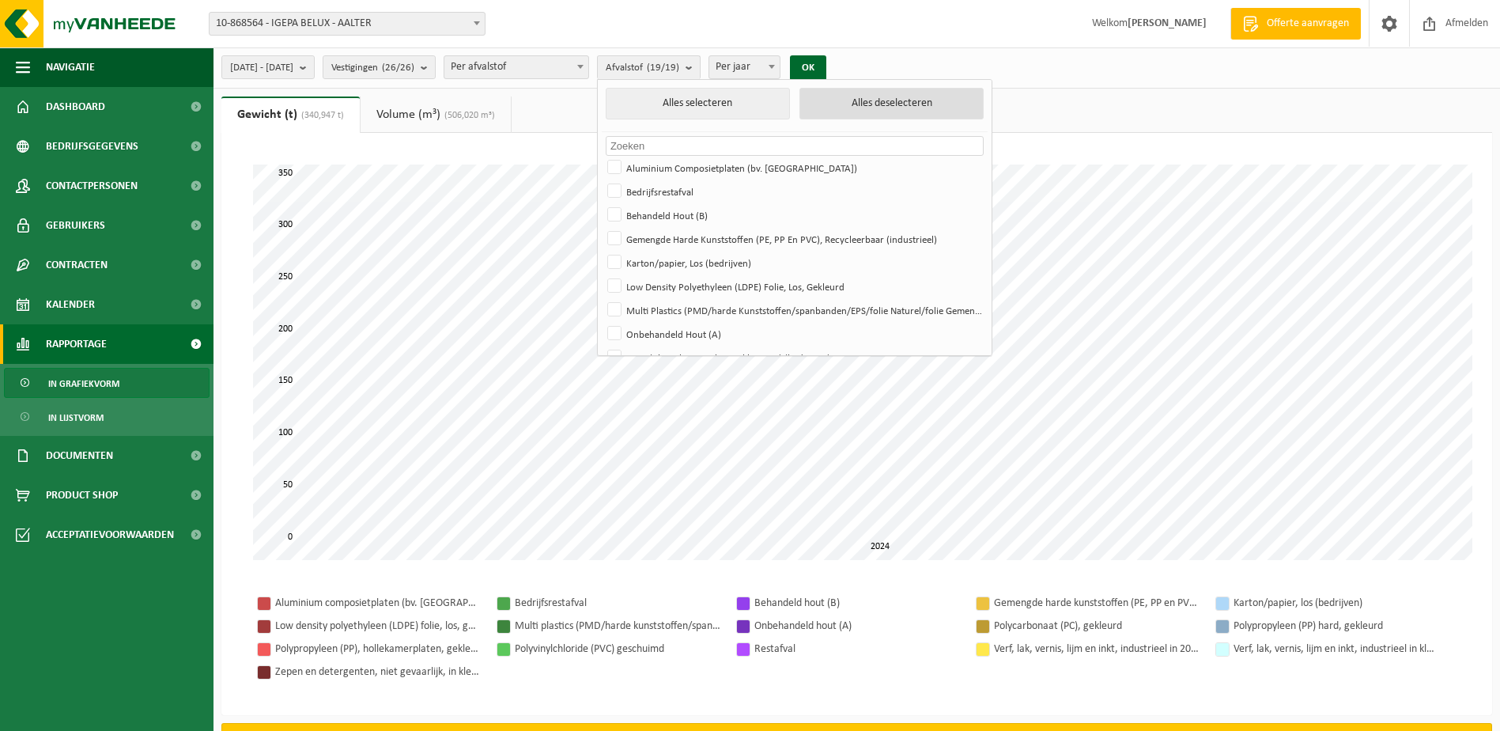
checkbox input "false"
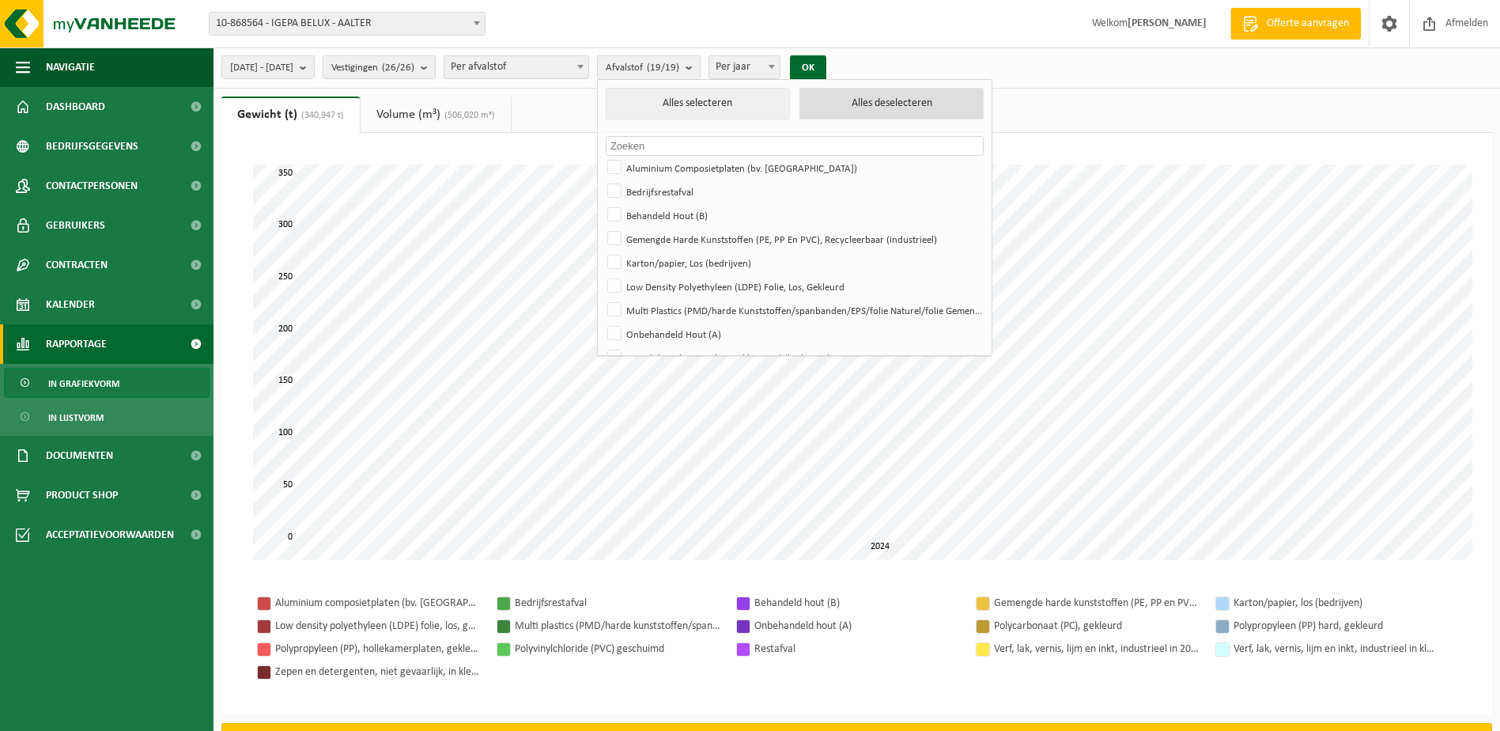
checkbox input "false"
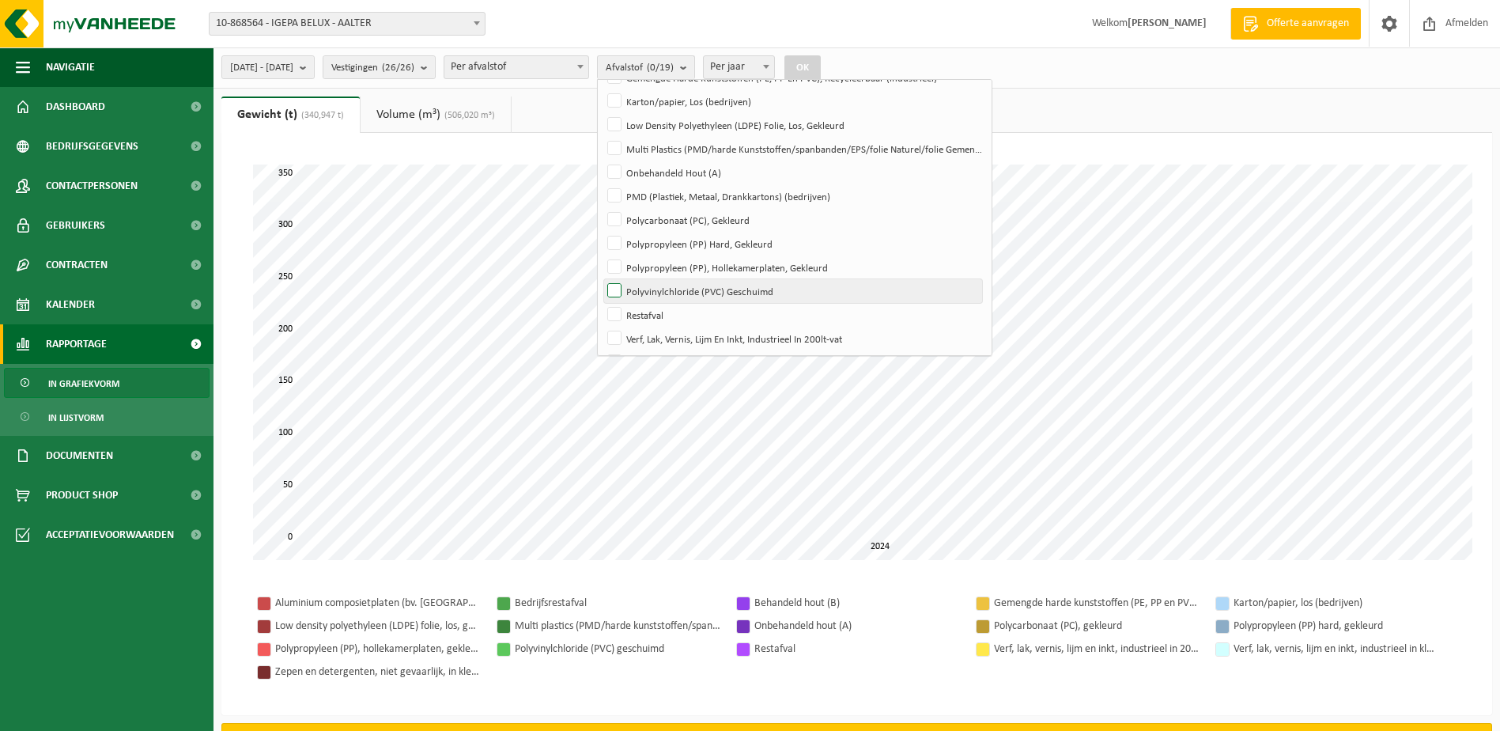
scroll to position [237, 0]
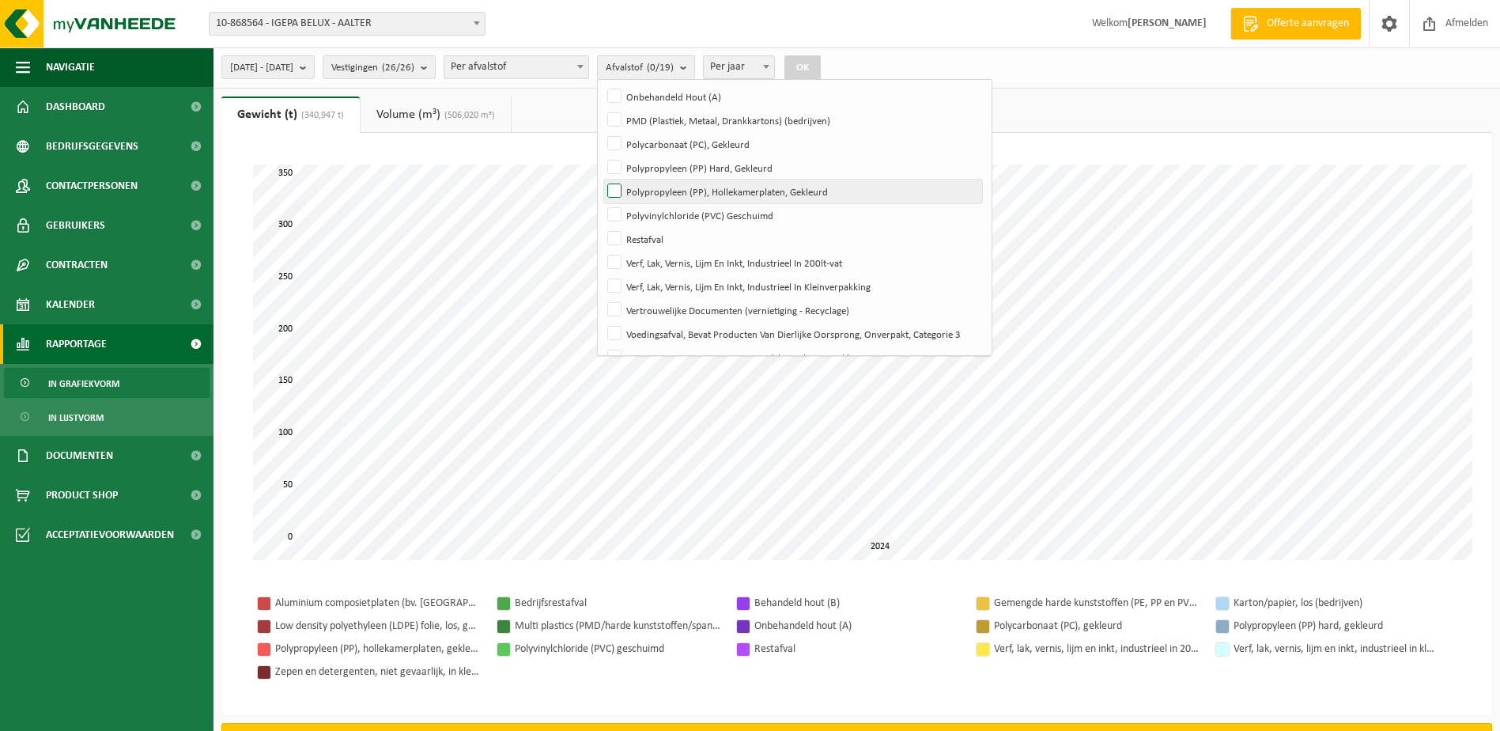
click at [660, 188] on label "Polypropyleen (PP), Hollekamerplaten, Gekleurd" at bounding box center [793, 192] width 378 height 24
click at [602, 180] on input "Polypropyleen (PP), Hollekamerplaten, Gekleurd" at bounding box center [601, 179] width 1 height 1
checkbox input "true"
click at [658, 169] on label "Polypropyleen (PP) Hard, Gekleurd" at bounding box center [793, 168] width 378 height 24
click at [602, 156] on input "Polypropyleen (PP) Hard, Gekleurd" at bounding box center [601, 155] width 1 height 1
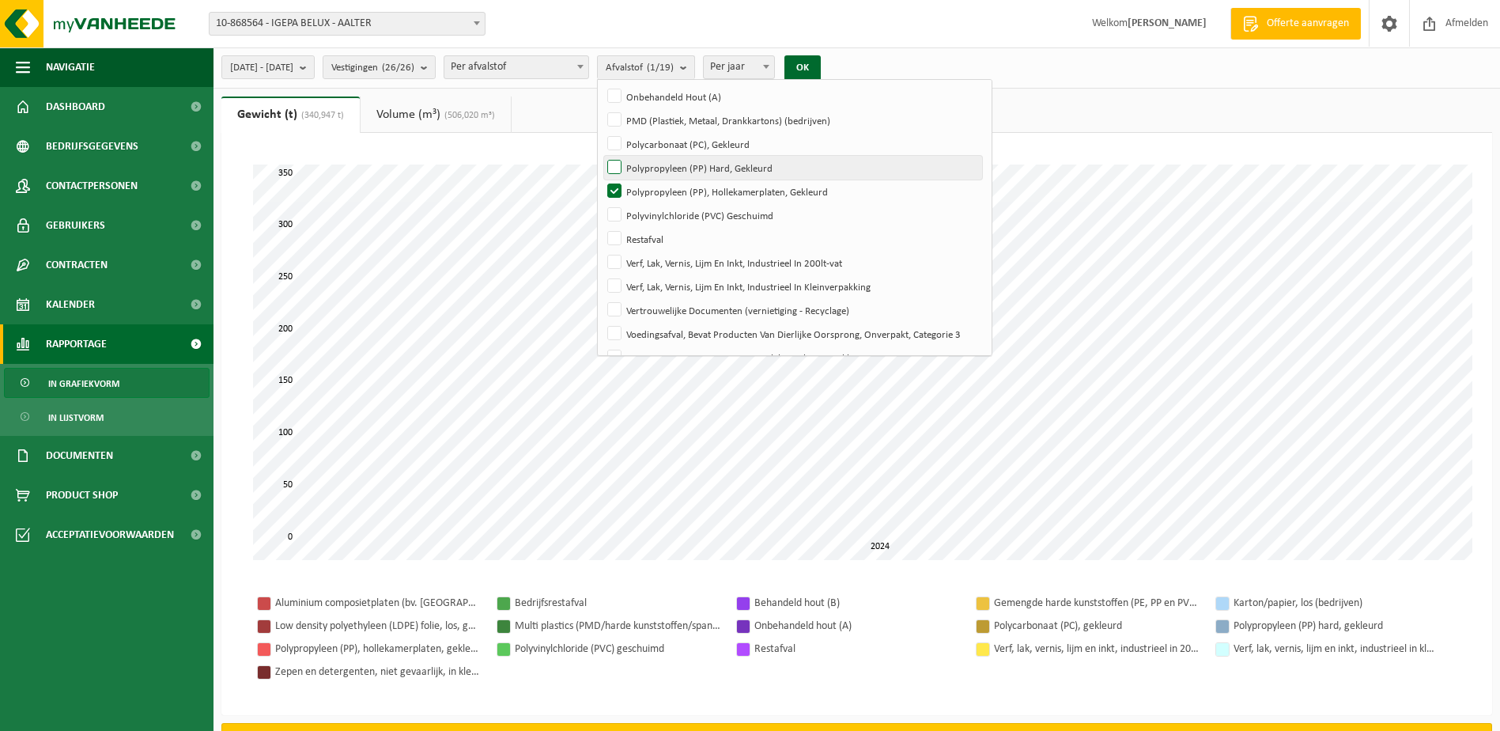
checkbox input "true"
click at [821, 66] on button "OK" at bounding box center [802, 67] width 36 height 25
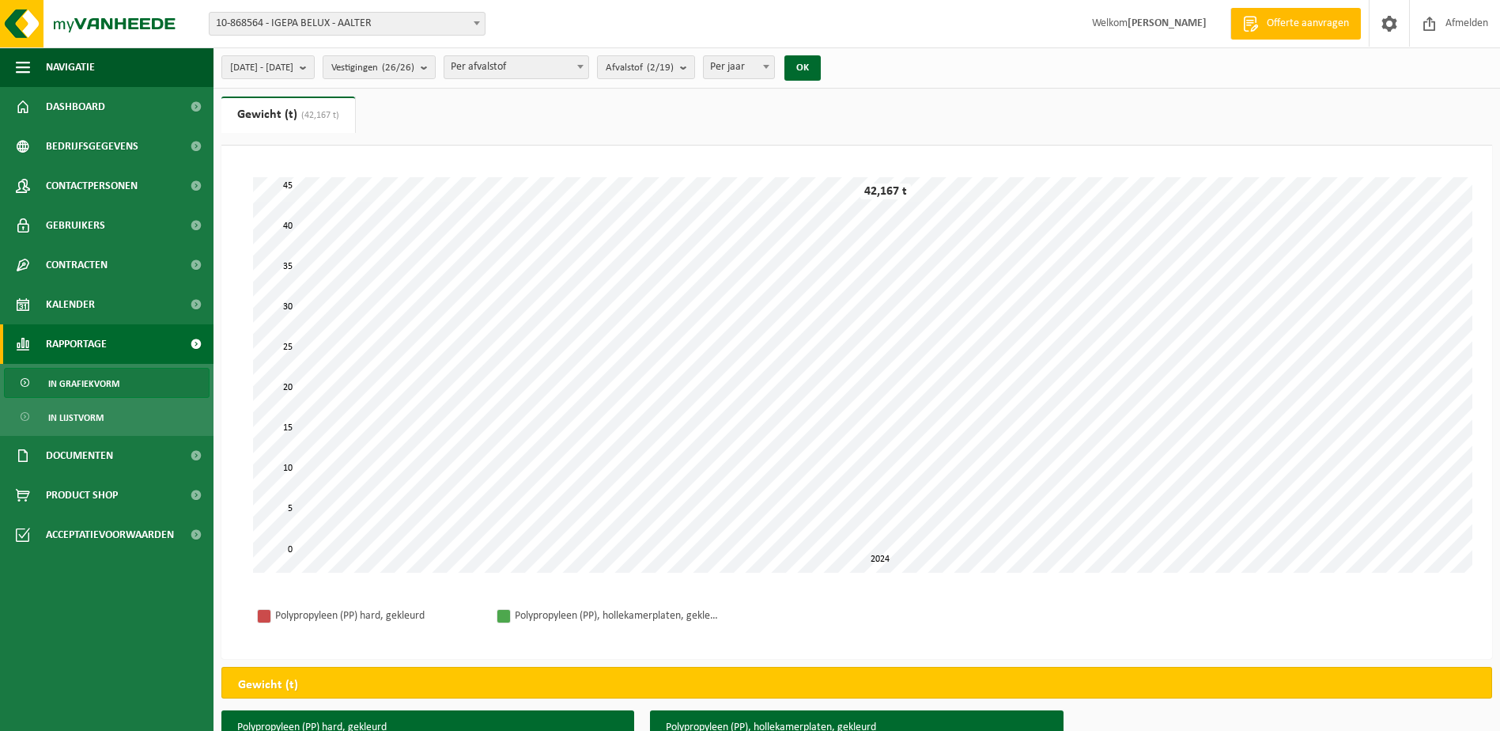
click at [470, 19] on span at bounding box center [477, 23] width 16 height 21
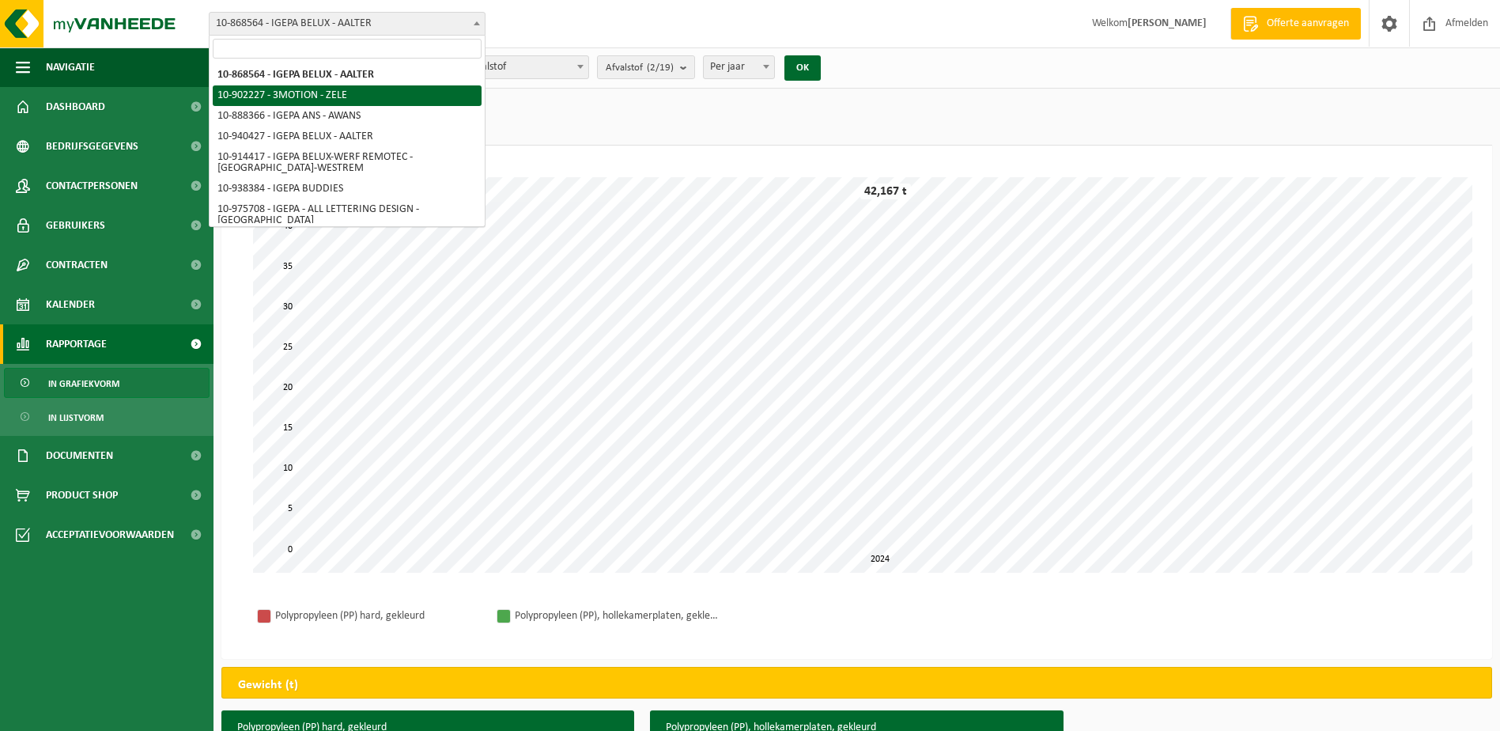
click at [509, 123] on ul "Gewicht (t) (42,167 t) Volume (m³) (506,020 m³)" at bounding box center [856, 120] width 1271 height 49
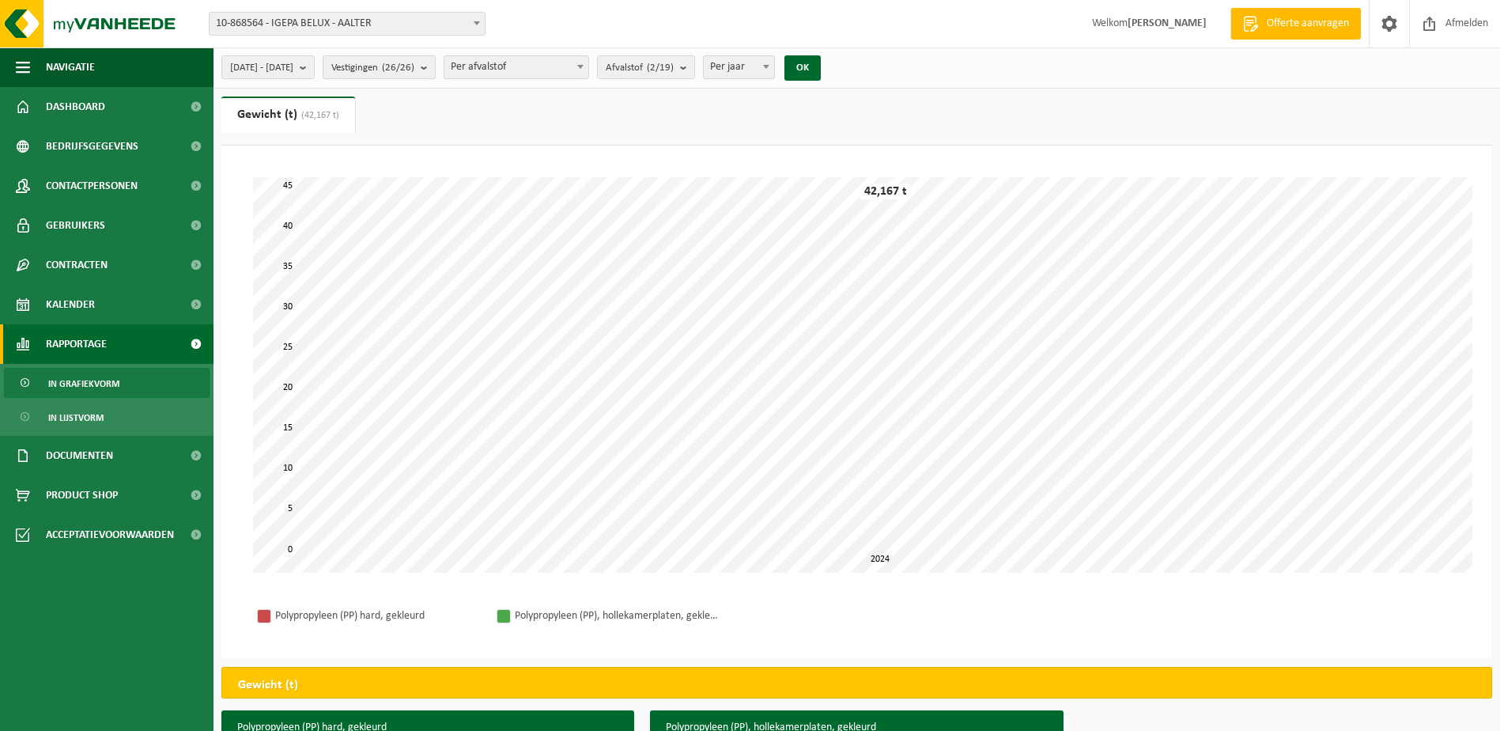
click at [435, 67] on b "submit" at bounding box center [428, 67] width 14 height 22
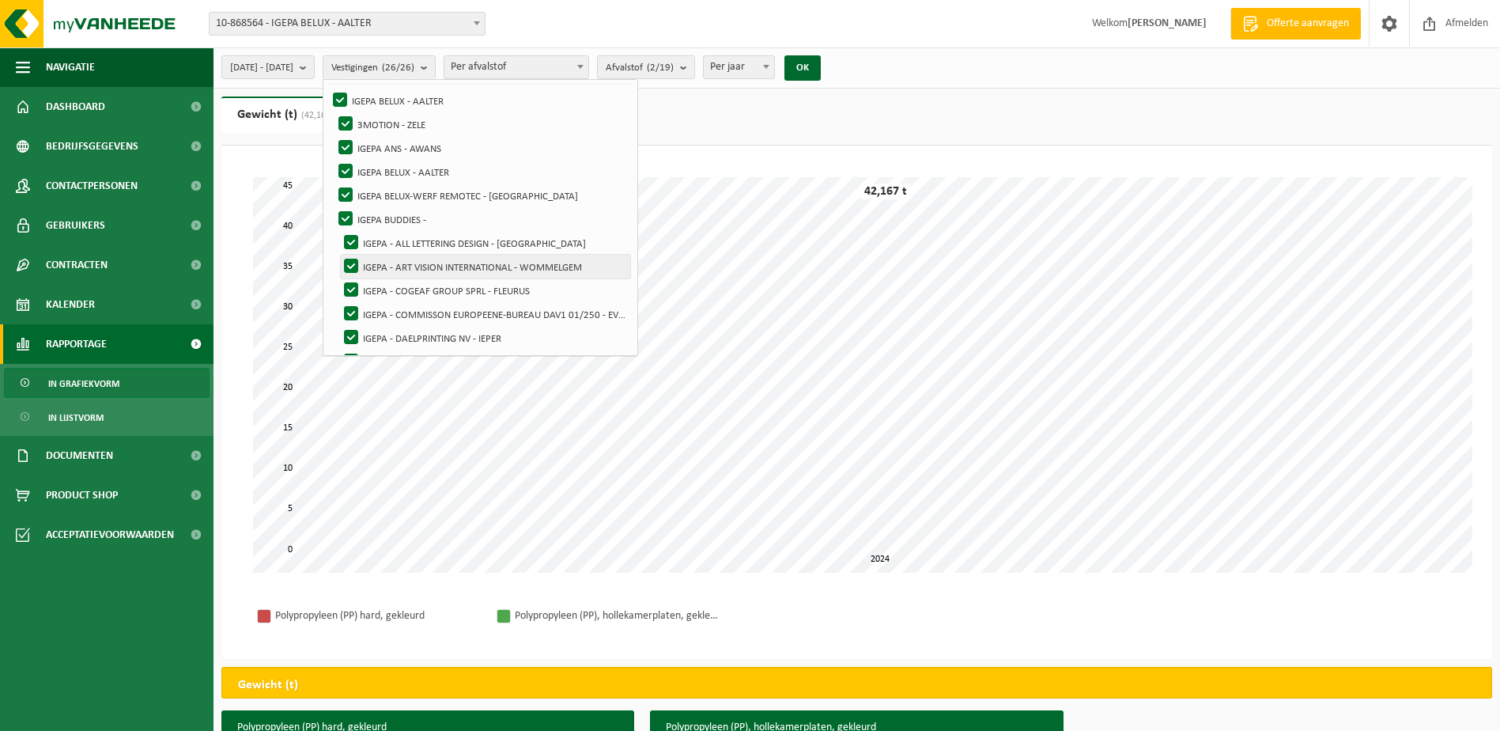
scroll to position [79, 0]
click at [389, 168] on label "IGEPA BELUX - AALTER" at bounding box center [482, 171] width 294 height 24
click at [333, 159] on input "IGEPA BELUX - AALTER" at bounding box center [332, 158] width 1 height 1
checkbox input "false"
click at [389, 146] on label "IGEPA ANS - AWANS" at bounding box center [482, 147] width 294 height 24
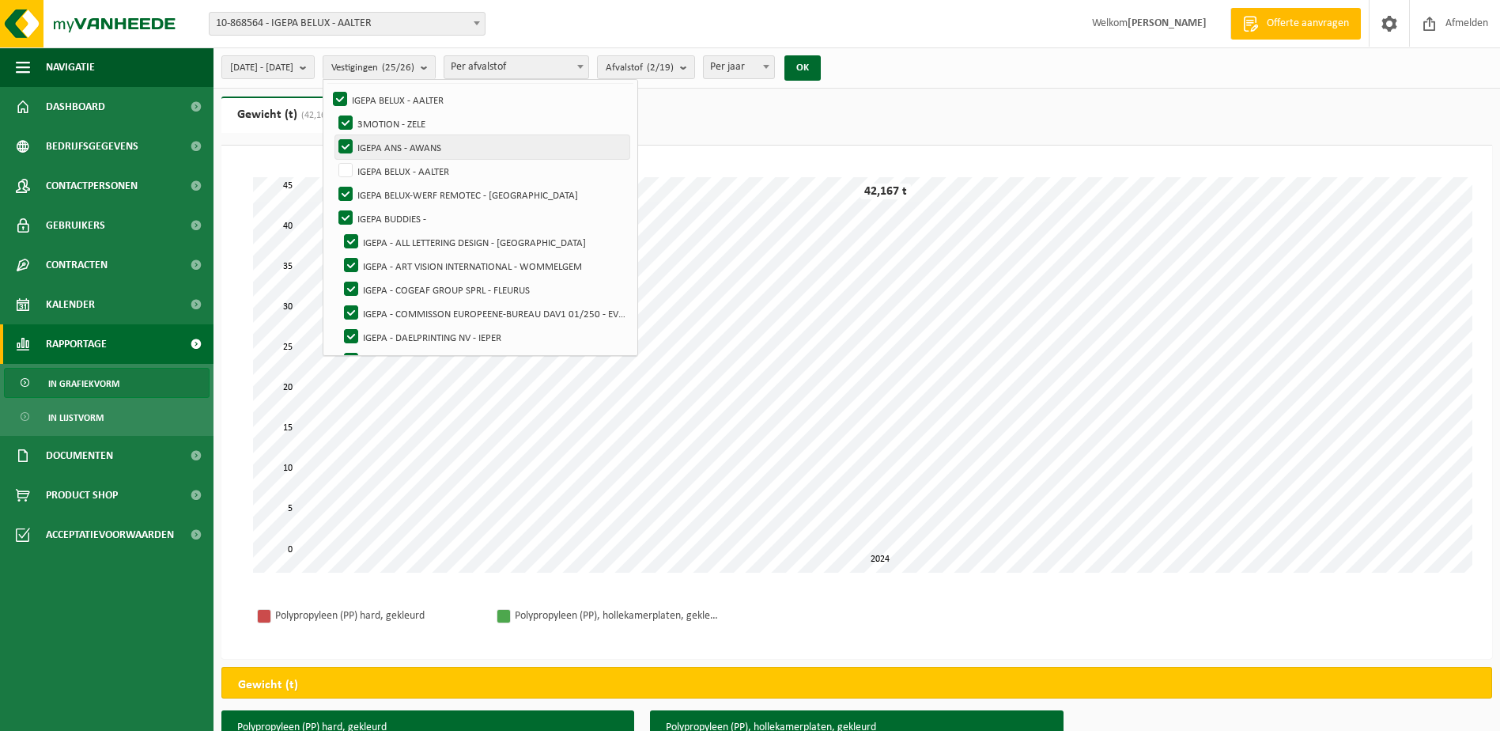
click at [333, 135] on input "IGEPA ANS - AWANS" at bounding box center [332, 134] width 1 height 1
checkbox input "false"
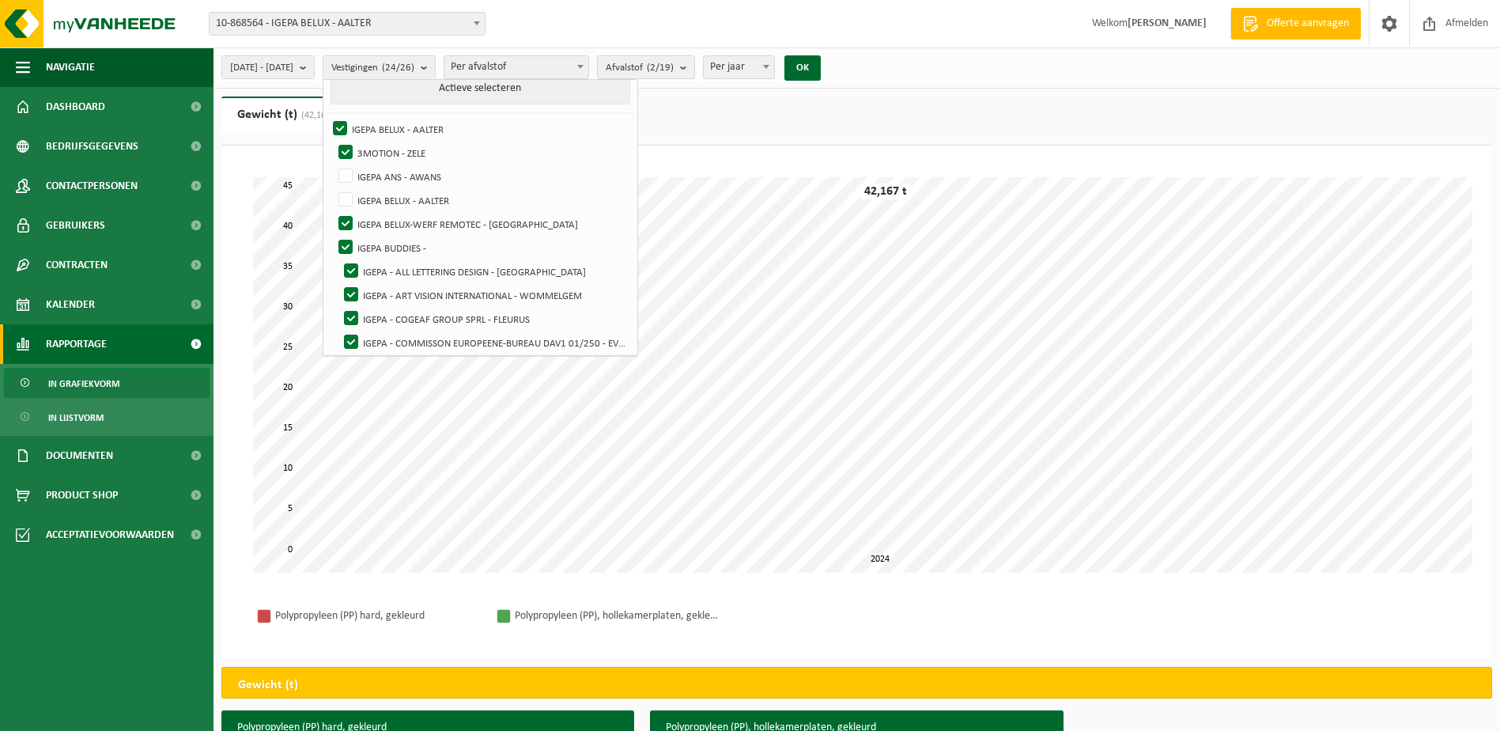
scroll to position [0, 0]
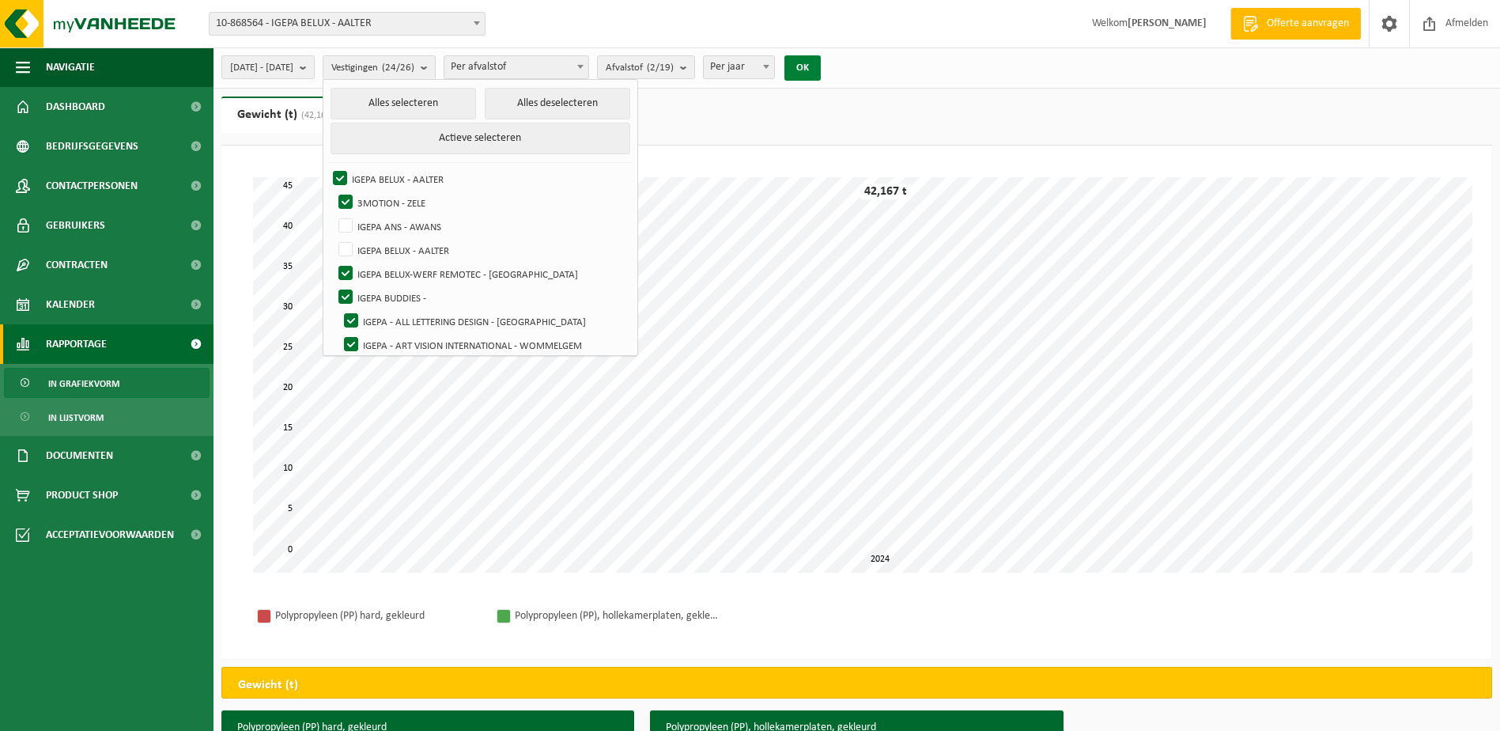
click at [821, 71] on button "OK" at bounding box center [802, 67] width 36 height 25
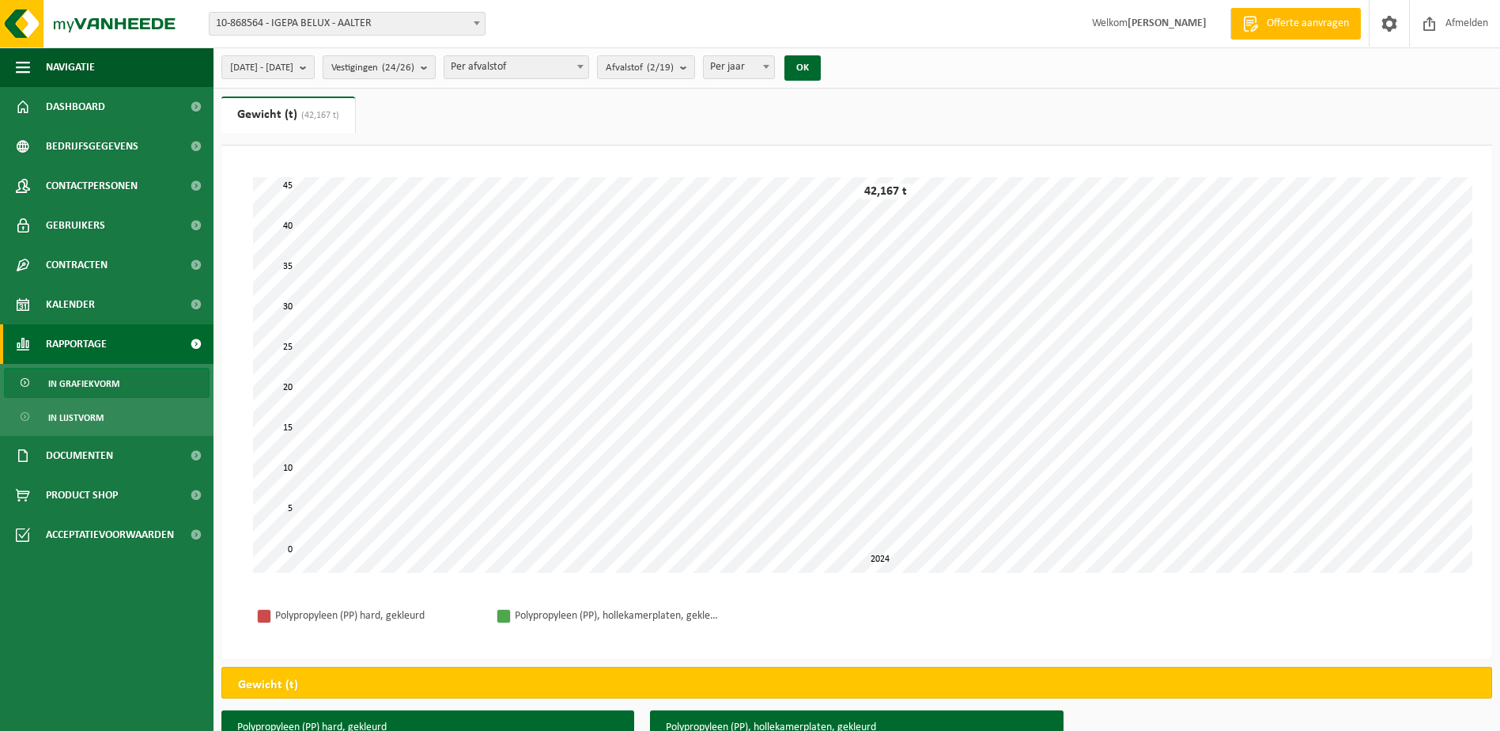
click at [435, 71] on b "submit" at bounding box center [428, 67] width 14 height 22
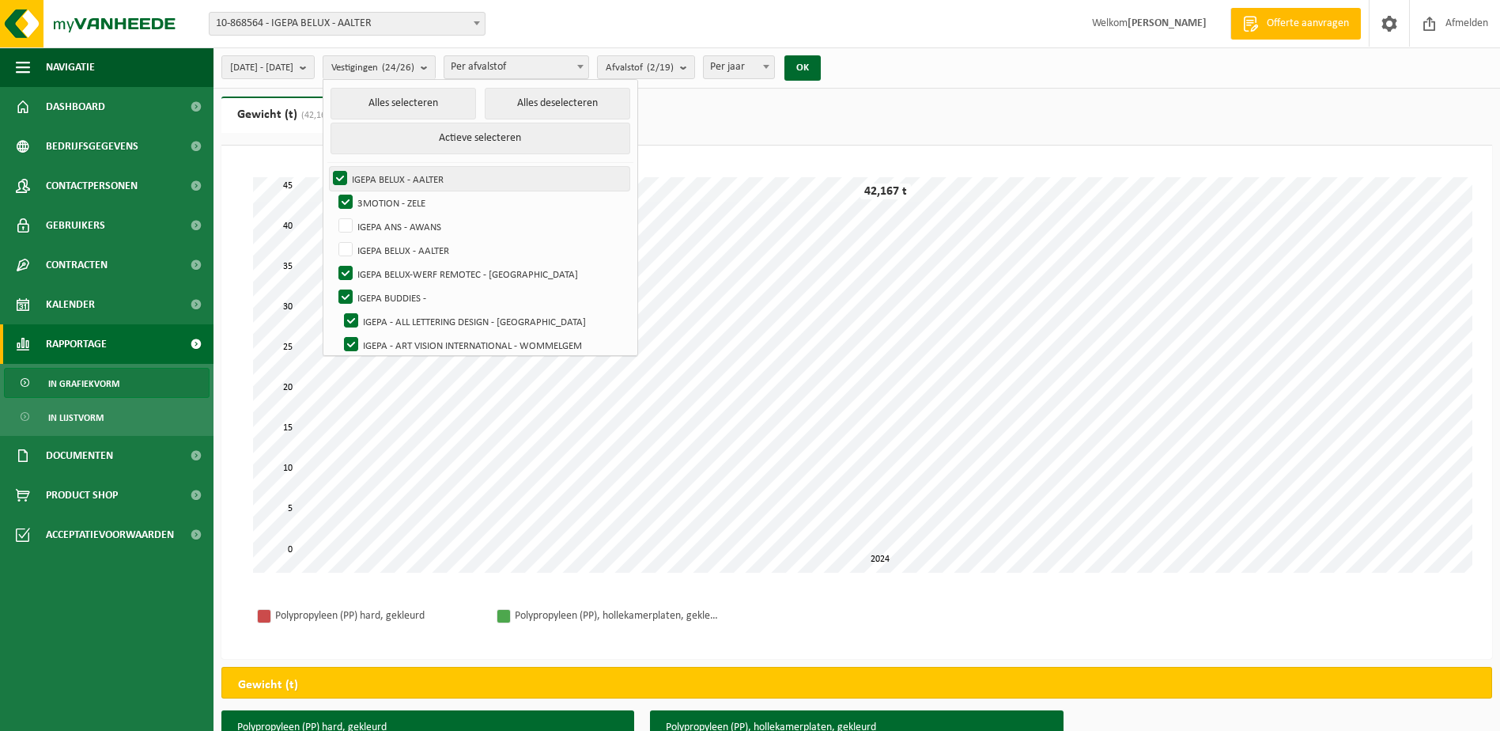
click at [384, 175] on label "IGEPA BELUX - AALTER" at bounding box center [480, 179] width 300 height 24
click at [327, 167] on input "IGEPA BELUX - AALTER" at bounding box center [327, 166] width 1 height 1
checkbox input "false"
click at [392, 202] on label "3MOTION - ZELE" at bounding box center [482, 203] width 294 height 24
click at [333, 191] on input "3MOTION - ZELE" at bounding box center [332, 190] width 1 height 1
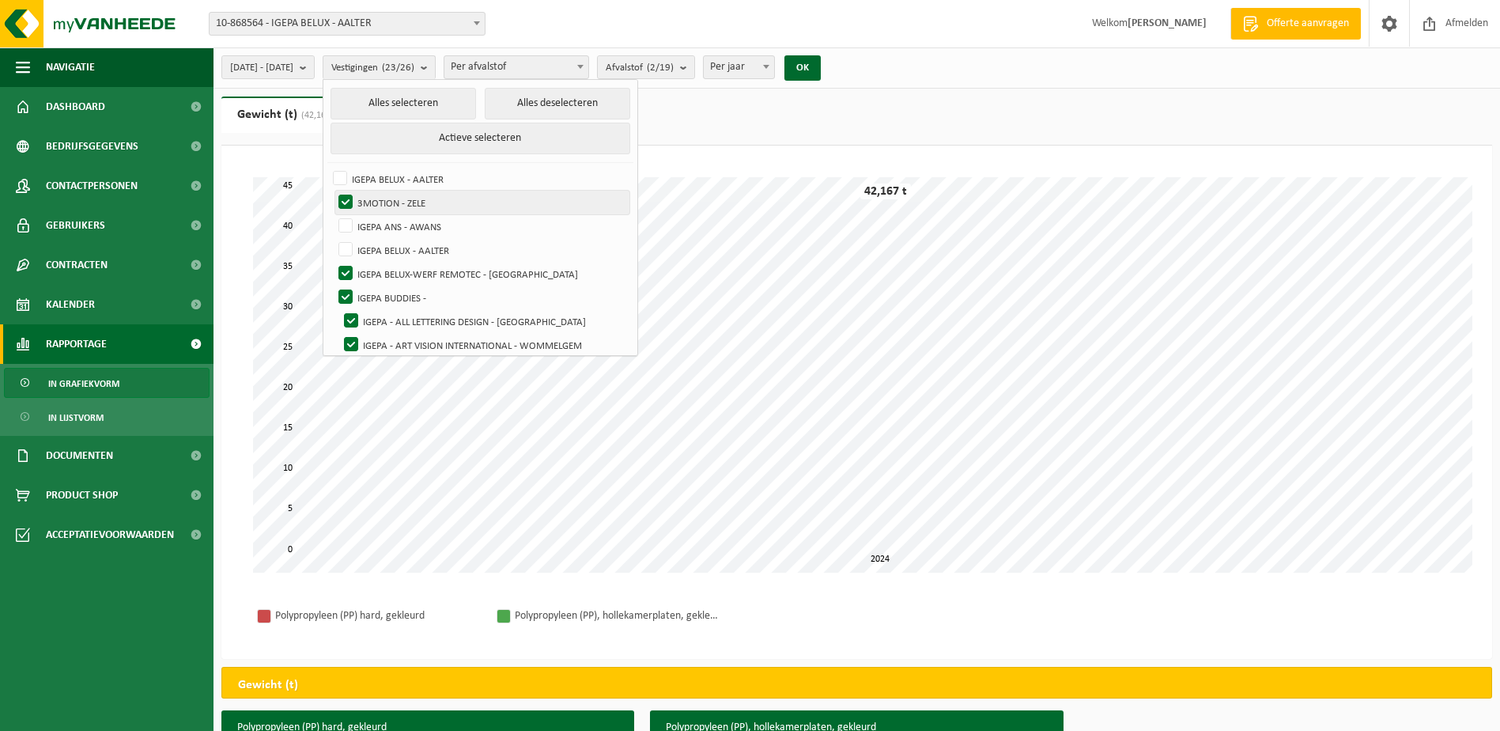
checkbox input "false"
click at [388, 271] on label "IGEPA BELUX-WERF REMOTEC - [GEOGRAPHIC_DATA]" at bounding box center [482, 274] width 294 height 24
click at [333, 262] on input "IGEPA BELUX-WERF REMOTEC - [GEOGRAPHIC_DATA]" at bounding box center [332, 261] width 1 height 1
checkbox input "false"
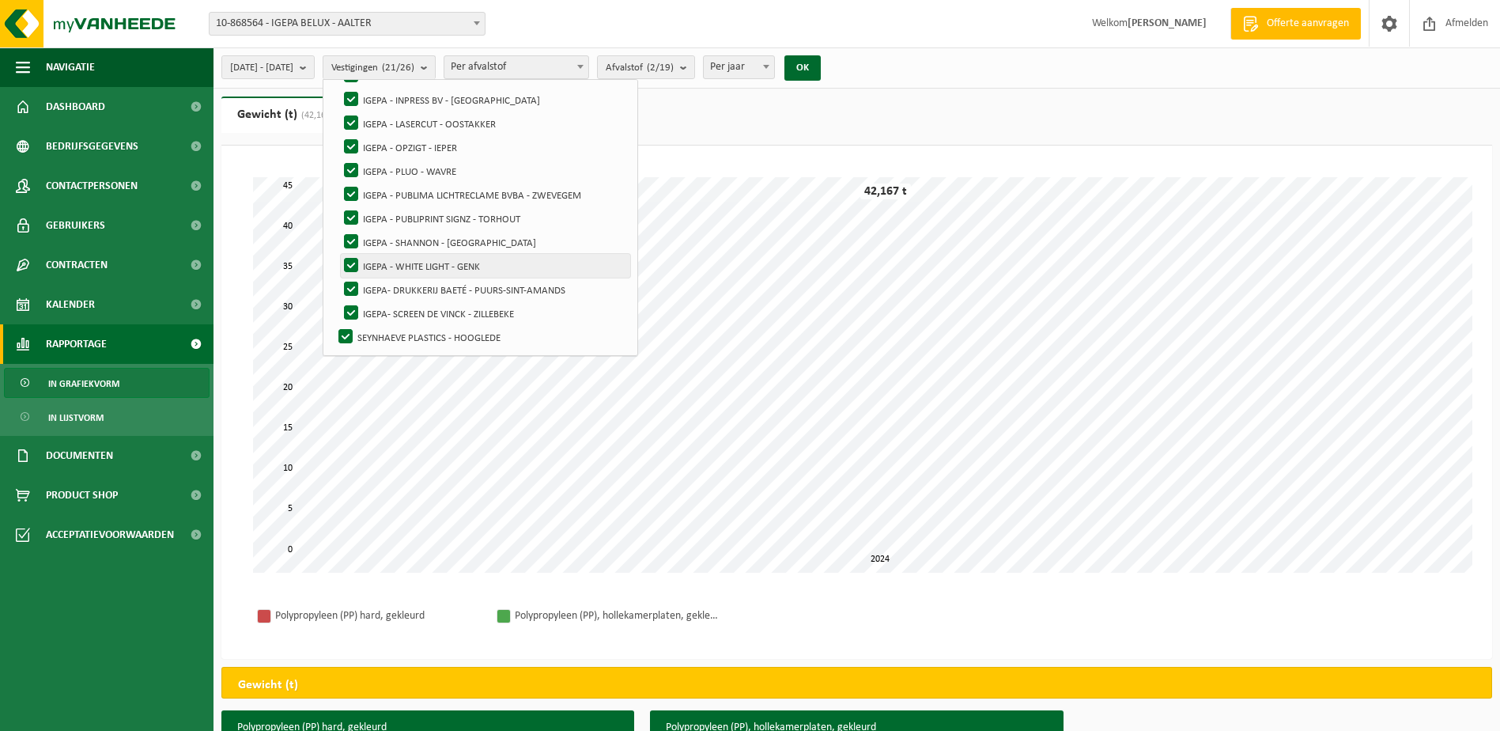
scroll to position [158, 0]
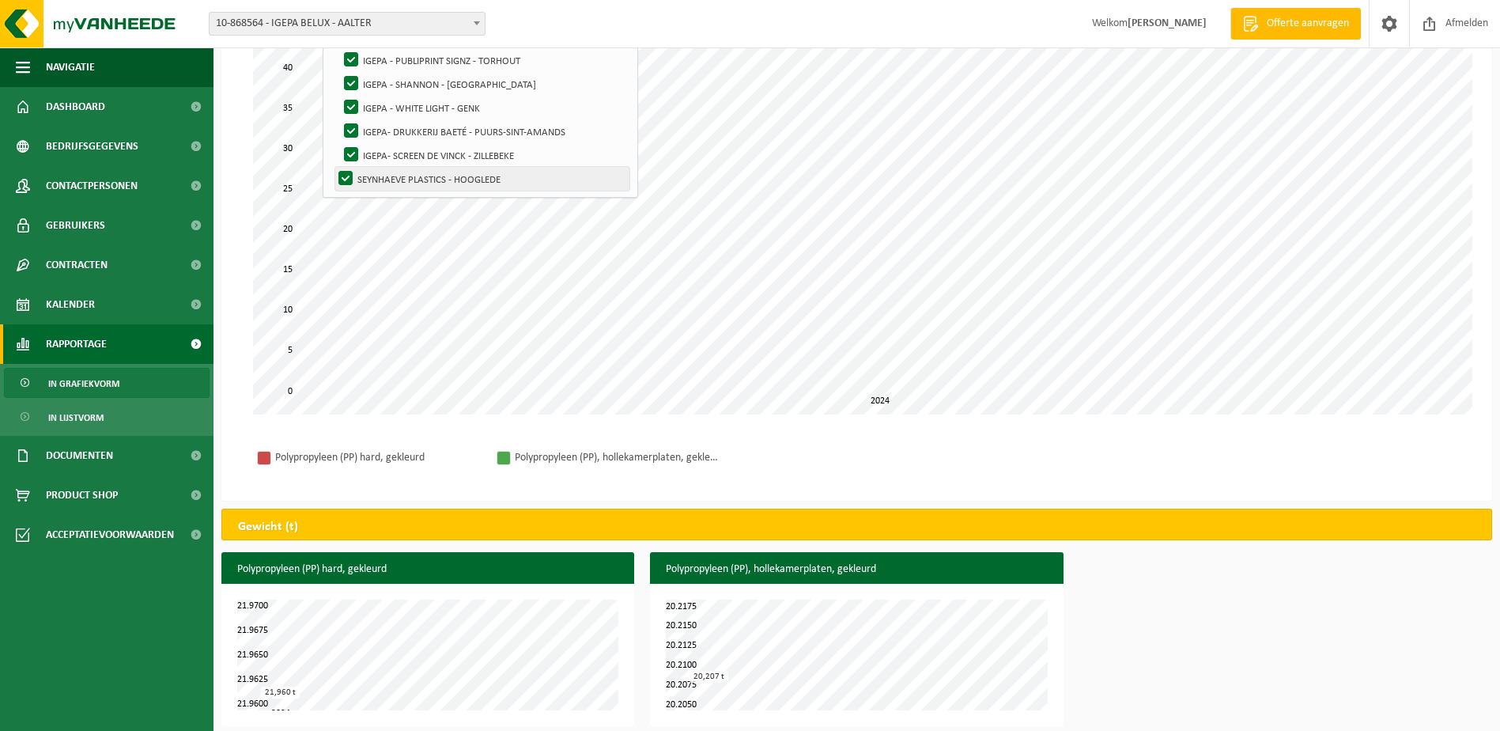
click at [387, 178] on label "SEYNHAEVE PLASTICS - HOOGLEDE" at bounding box center [482, 179] width 294 height 24
click at [333, 167] on input "SEYNHAEVE PLASTICS - HOOGLEDE" at bounding box center [332, 166] width 1 height 1
checkbox input "false"
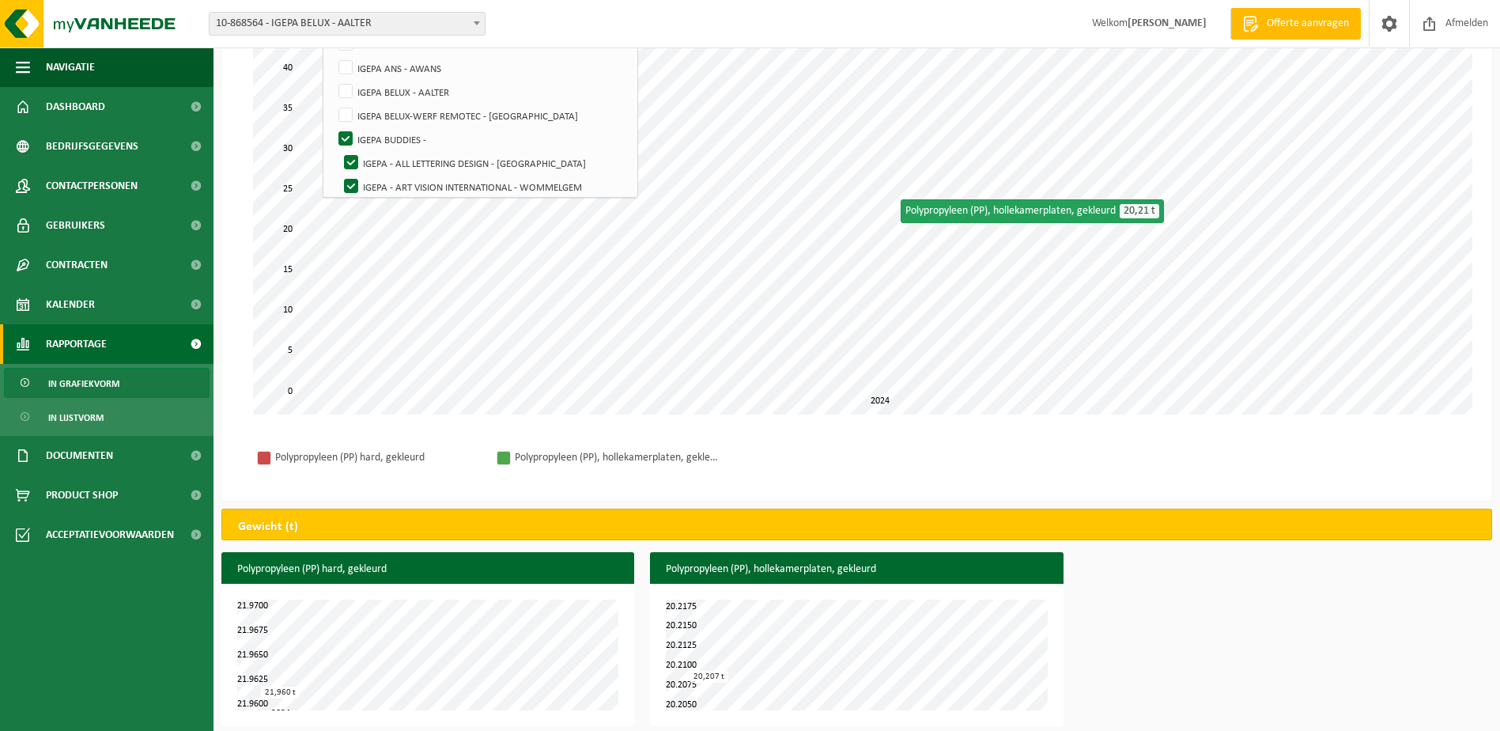
scroll to position [0, 0]
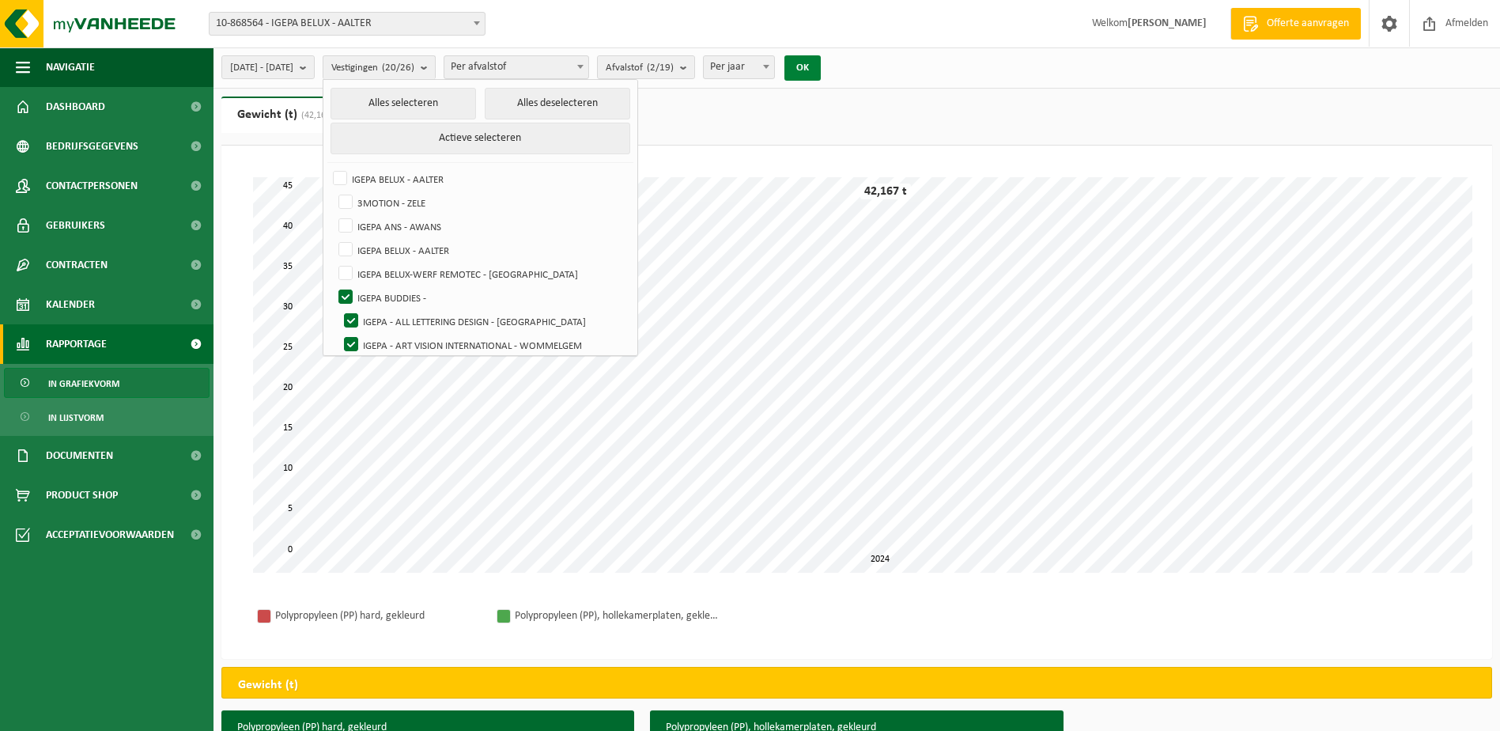
click at [821, 70] on button "OK" at bounding box center [802, 67] width 36 height 25
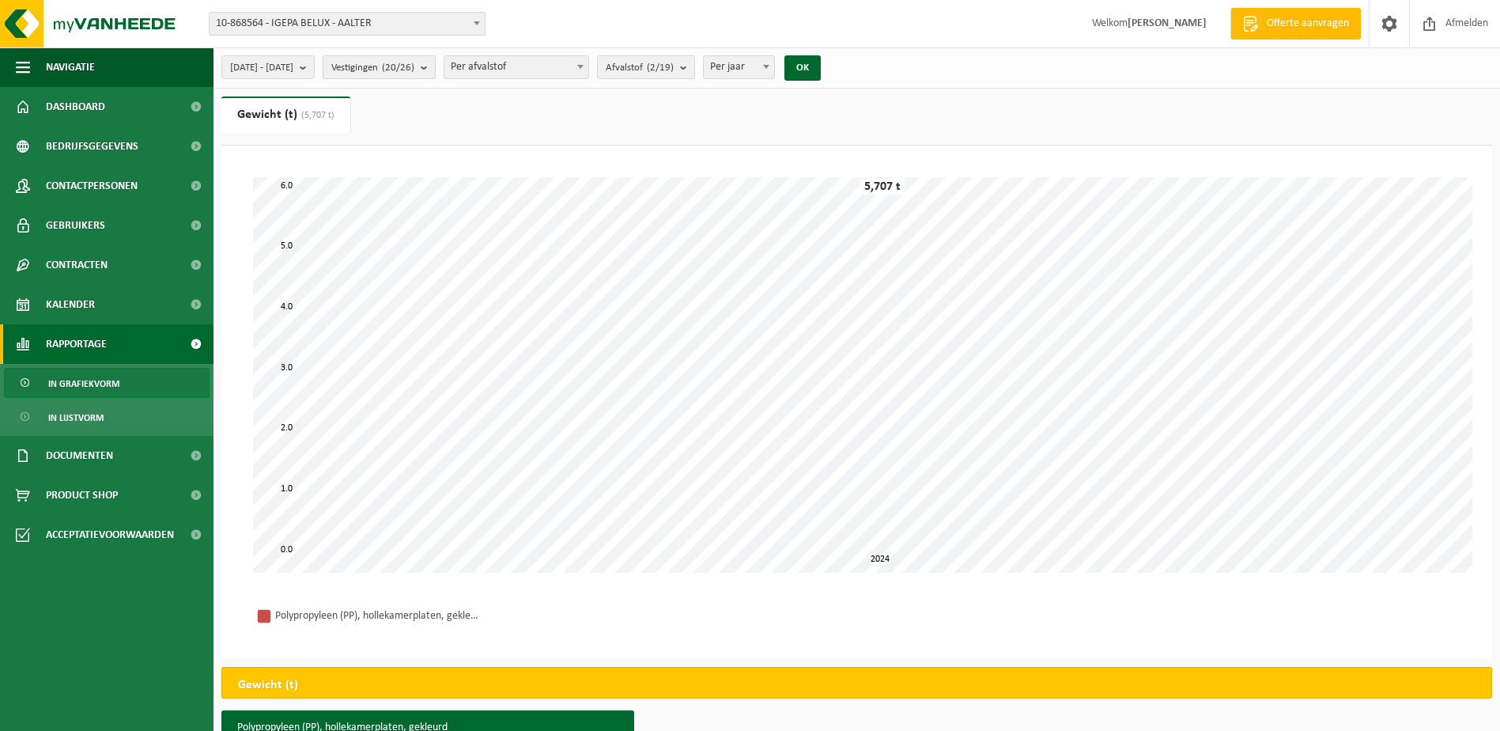
click at [435, 62] on b "submit" at bounding box center [428, 67] width 14 height 22
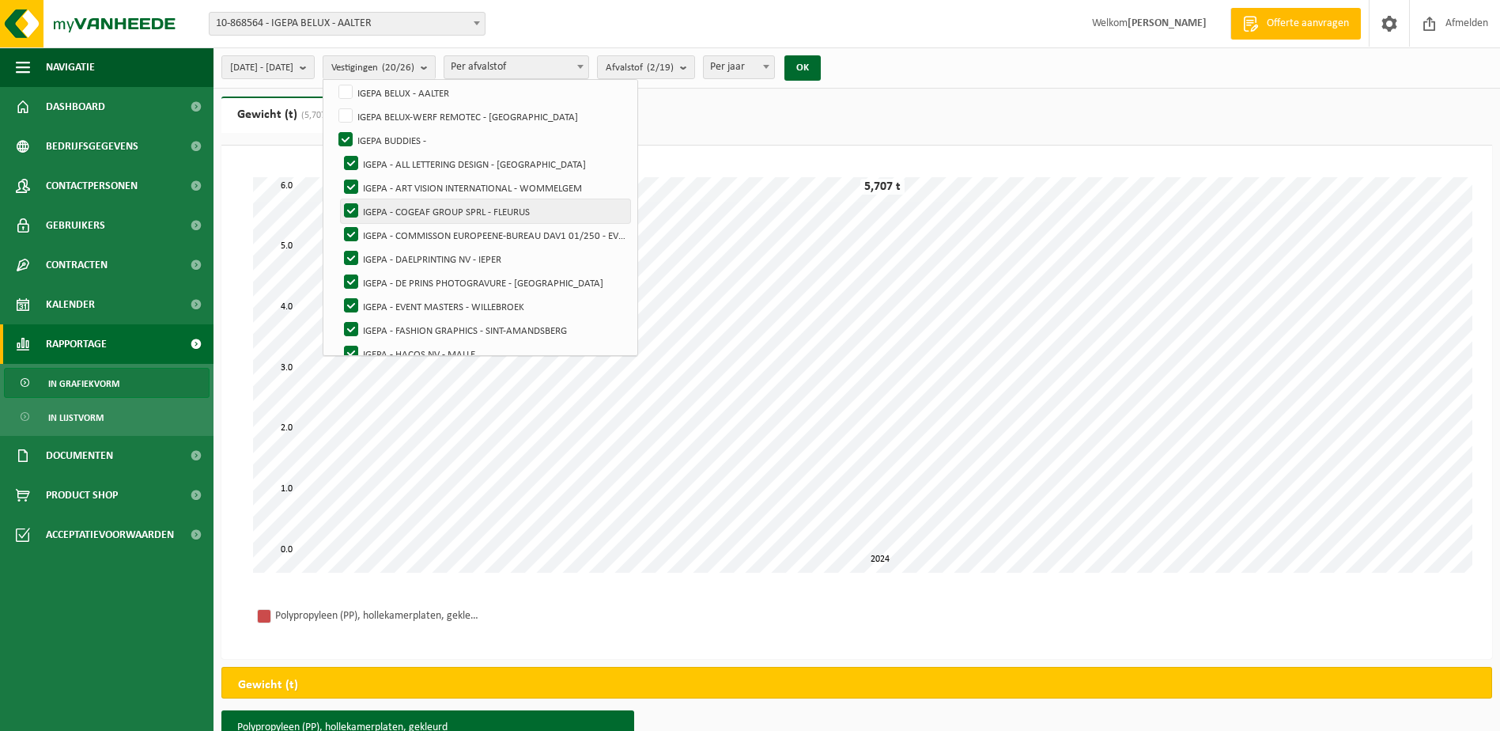
scroll to position [158, 0]
click at [388, 138] on label "IGEPA BUDDIES -" at bounding box center [482, 139] width 294 height 24
click at [333, 127] on input "IGEPA BUDDIES -" at bounding box center [332, 127] width 1 height 1
checkbox input "false"
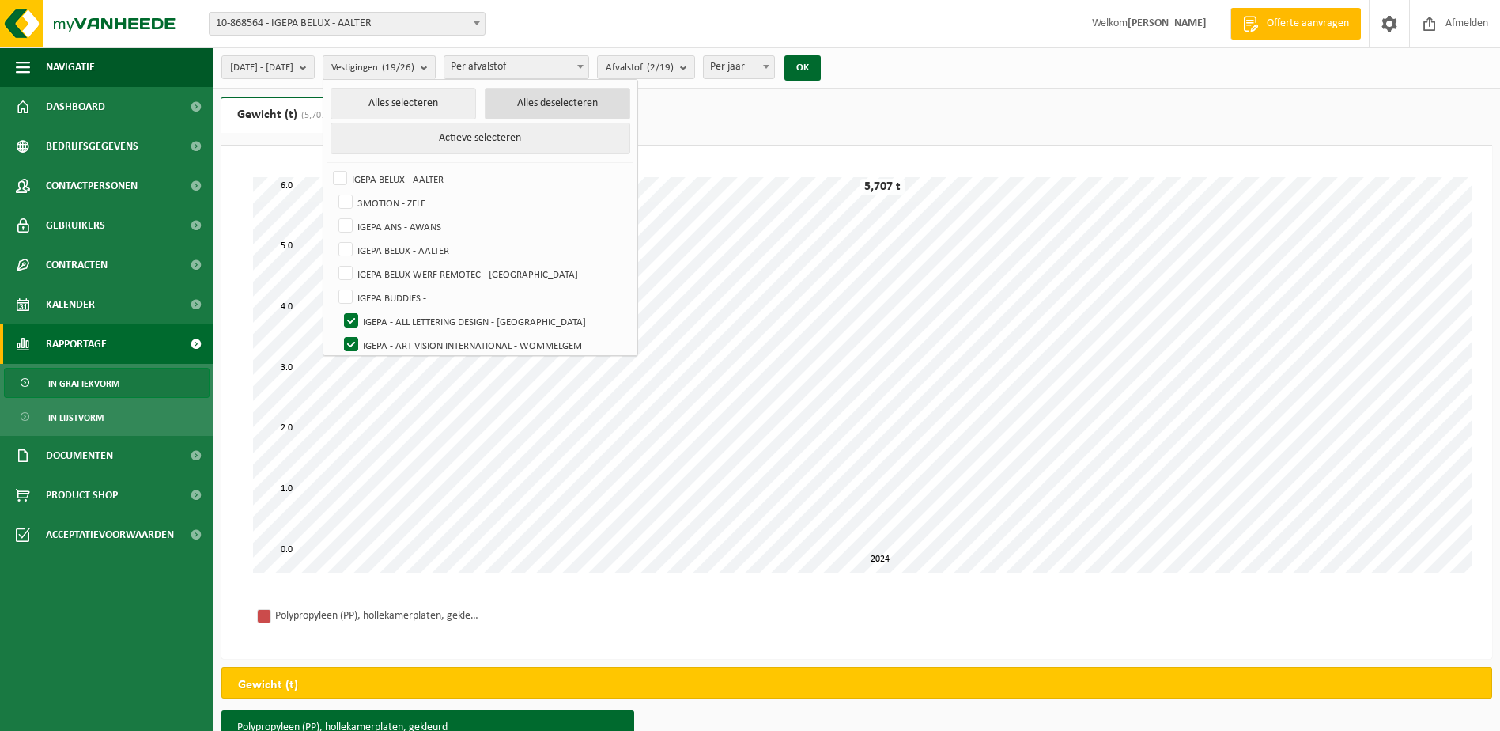
click at [561, 97] on button "Alles deselecteren" at bounding box center [558, 104] width 146 height 32
checkbox input "false"
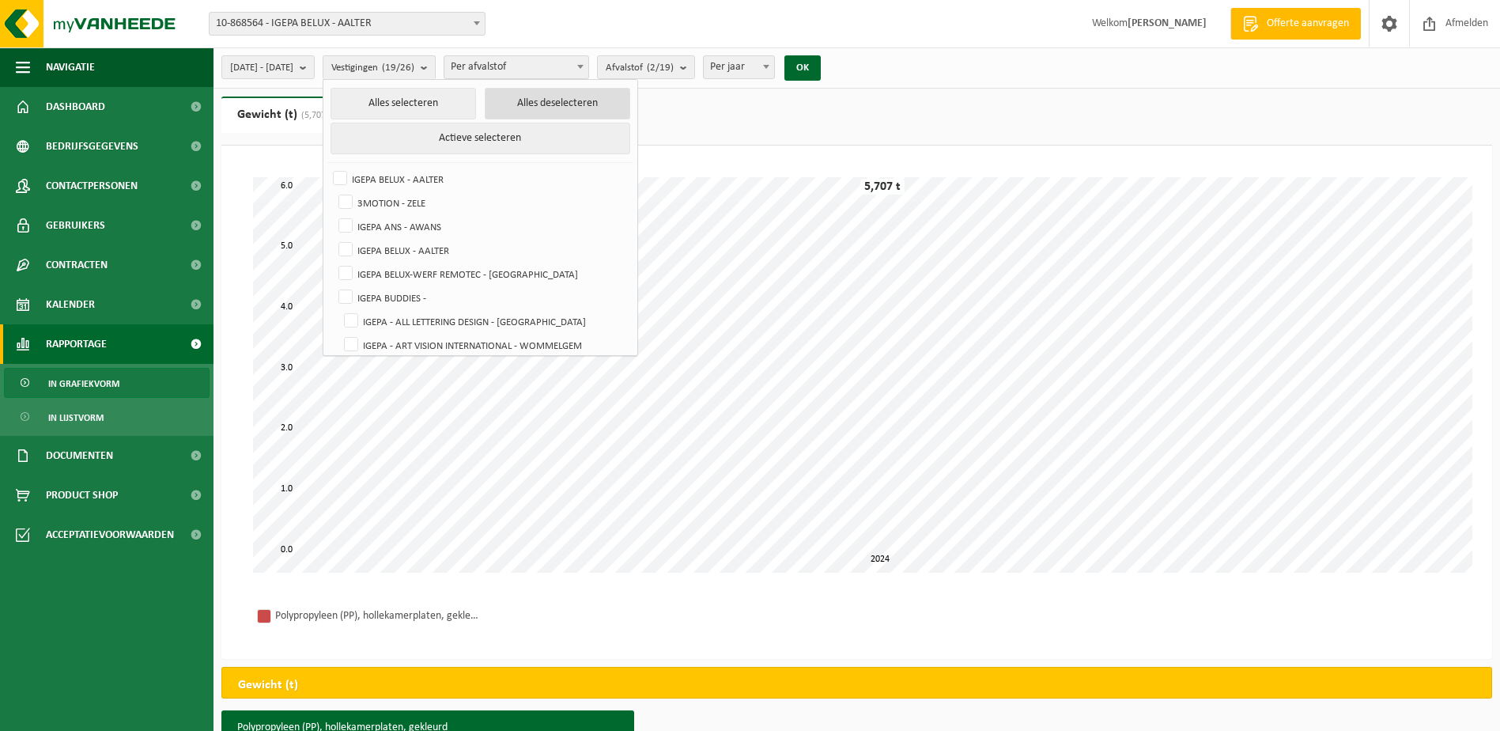
checkbox input "false"
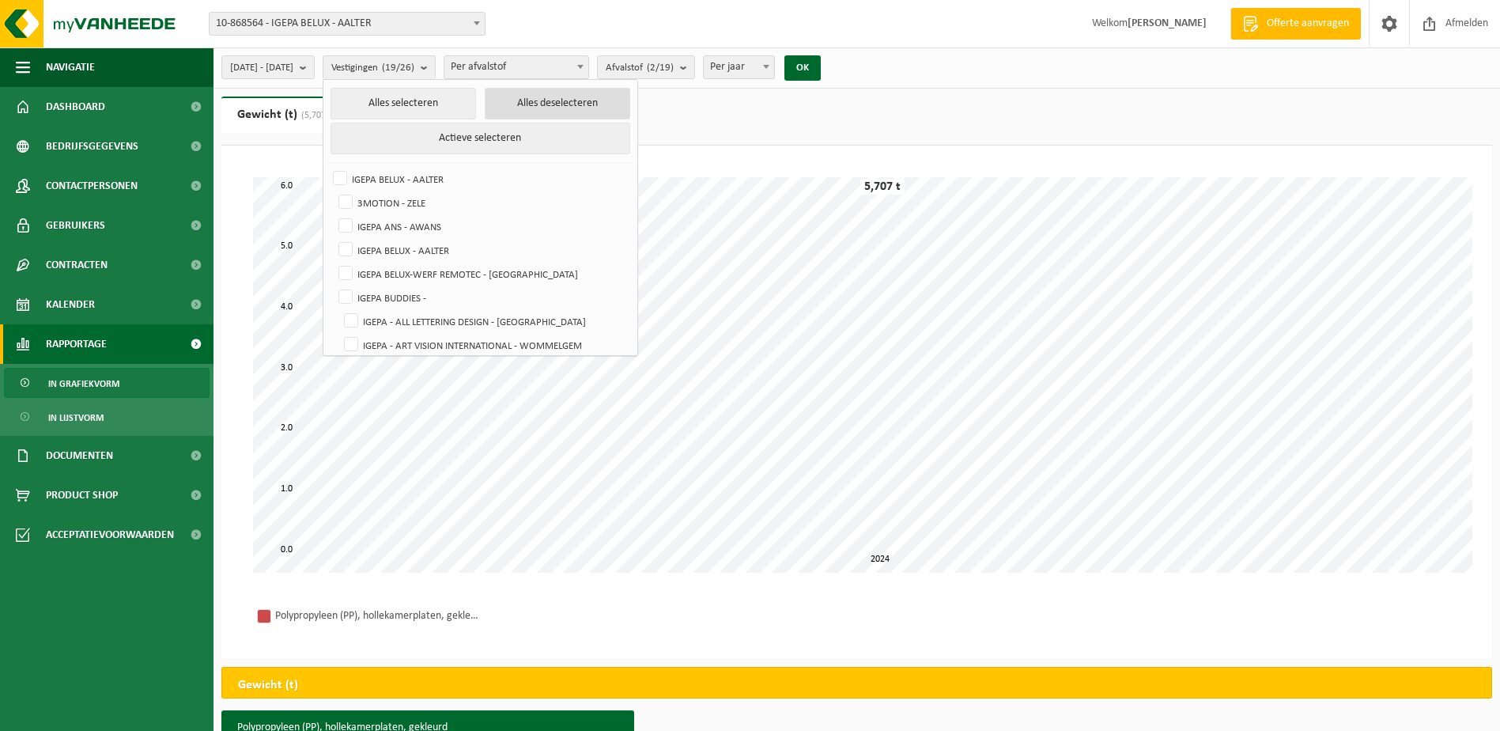
checkbox input "false"
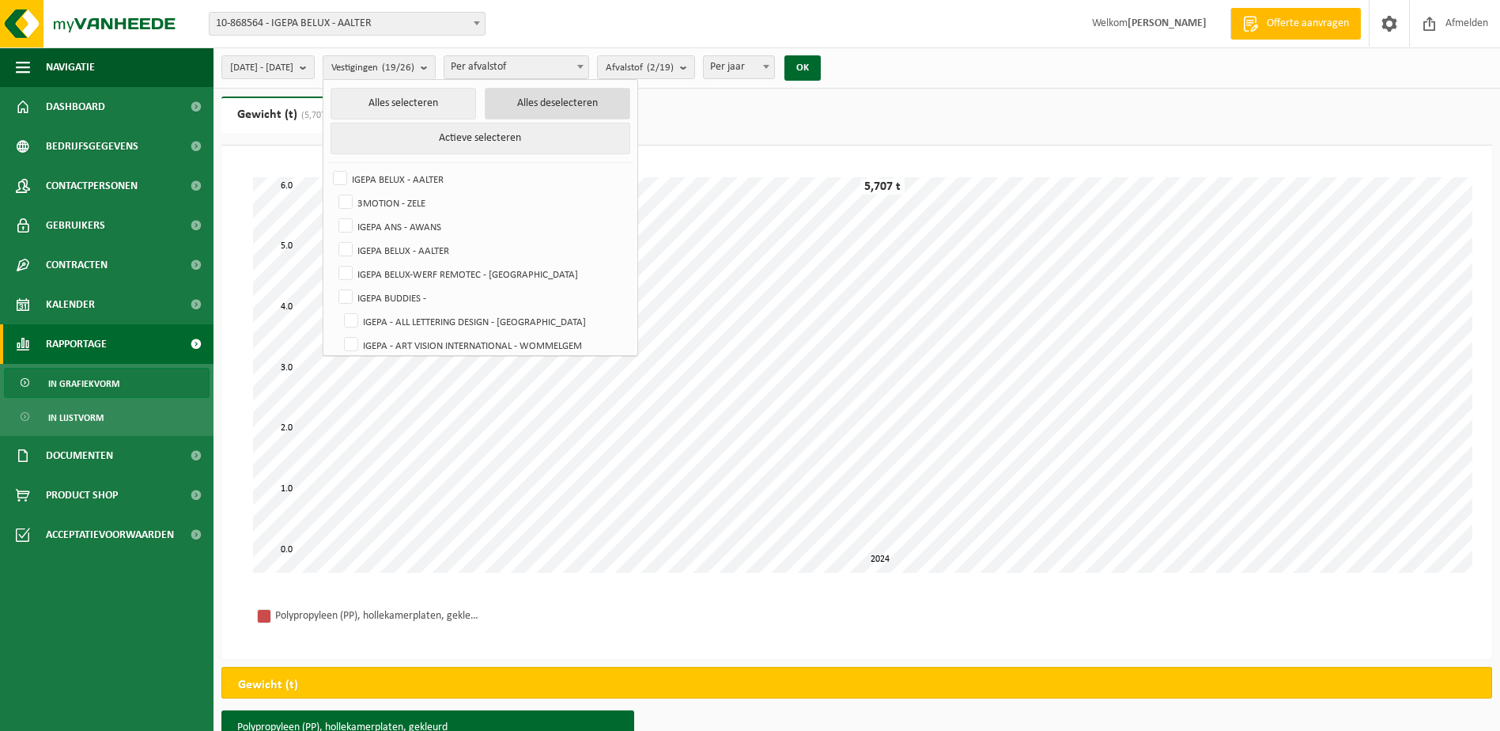
checkbox input "false"
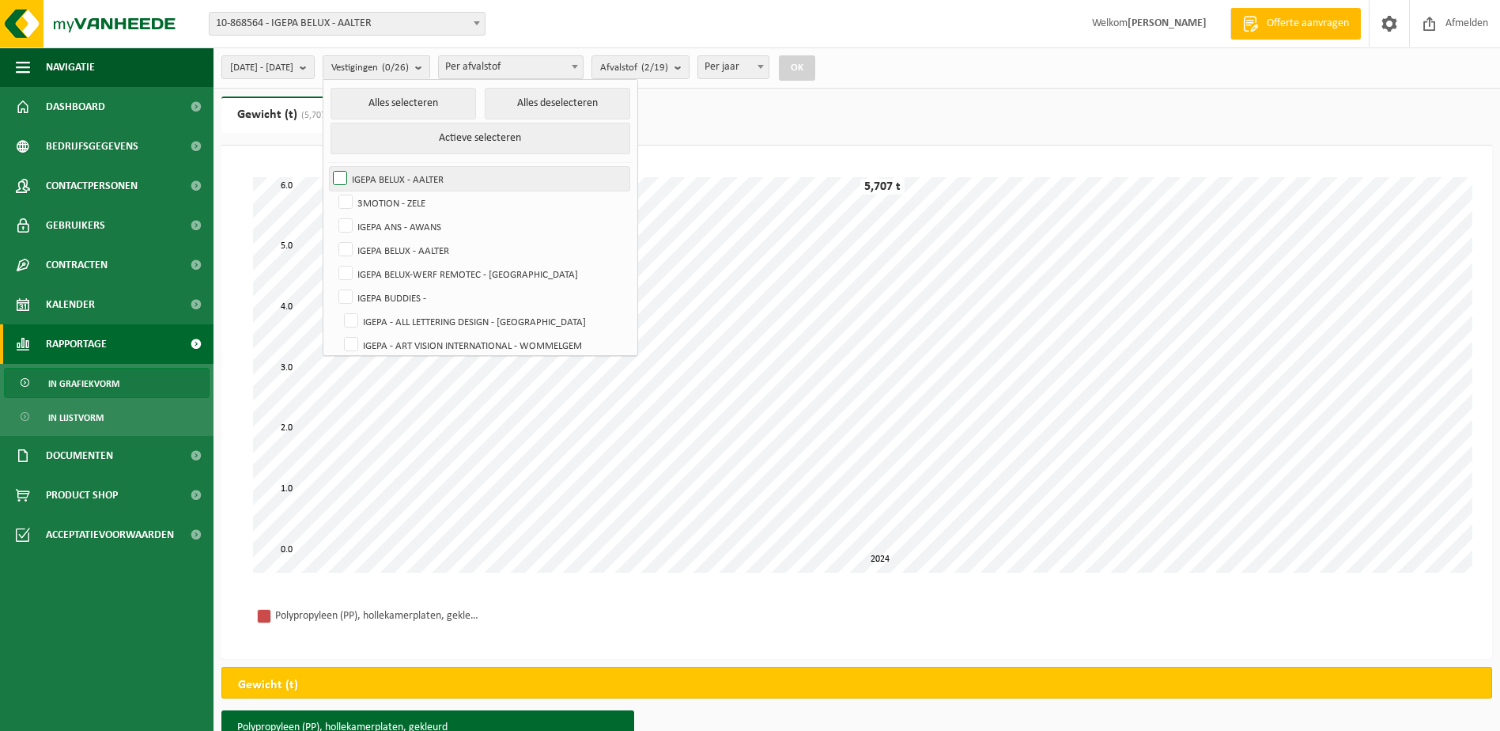
click at [383, 181] on label "IGEPA BELUX - AALTER" at bounding box center [480, 179] width 300 height 24
click at [327, 167] on input "IGEPA BELUX - AALTER" at bounding box center [327, 166] width 1 height 1
checkbox input "true"
click at [391, 205] on label "3MOTION - ZELE" at bounding box center [482, 203] width 294 height 24
click at [333, 191] on input "3MOTION - ZELE" at bounding box center [332, 190] width 1 height 1
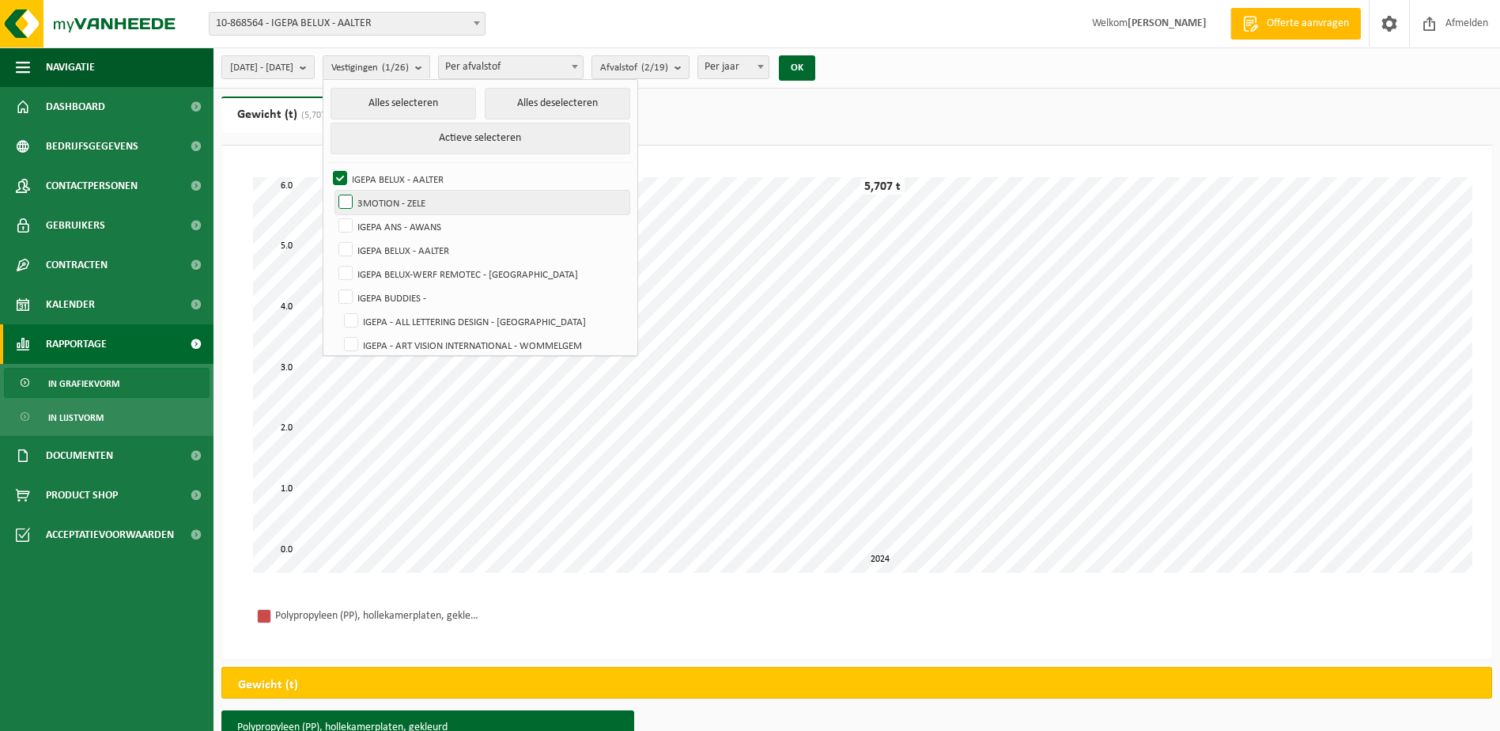
checkbox input "true"
click at [387, 226] on label "IGEPA ANS - AWANS" at bounding box center [482, 226] width 294 height 24
click at [333, 214] on input "IGEPA ANS - AWANS" at bounding box center [332, 214] width 1 height 1
checkbox input "true"
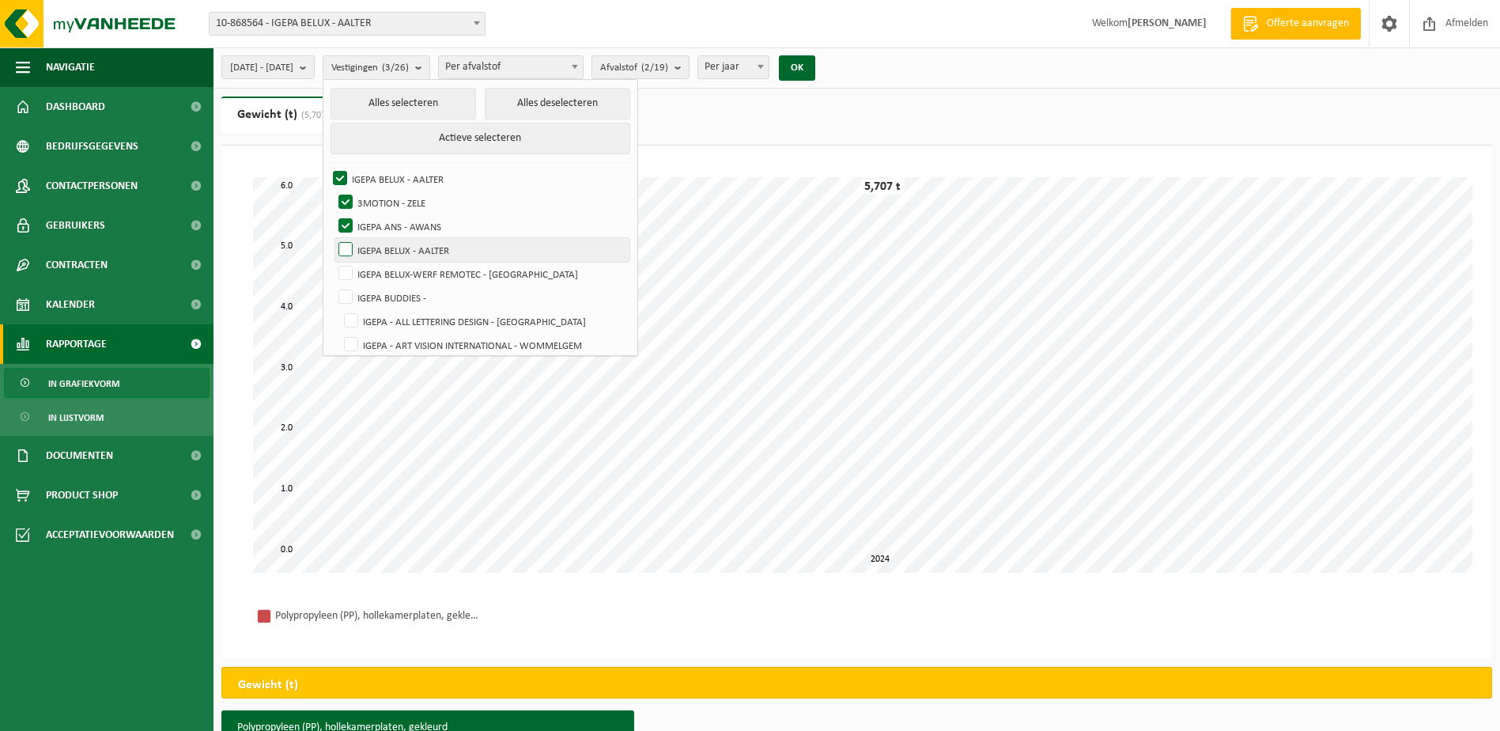
click at [385, 246] on label "IGEPA BELUX - AALTER" at bounding box center [482, 250] width 294 height 24
click at [333, 238] on input "IGEPA BELUX - AALTER" at bounding box center [332, 237] width 1 height 1
checkbox input "true"
click at [387, 272] on label "IGEPA BELUX-WERF REMOTEC - [GEOGRAPHIC_DATA]" at bounding box center [482, 274] width 294 height 24
click at [333, 262] on input "IGEPA BELUX-WERF REMOTEC - [GEOGRAPHIC_DATA]" at bounding box center [332, 261] width 1 height 1
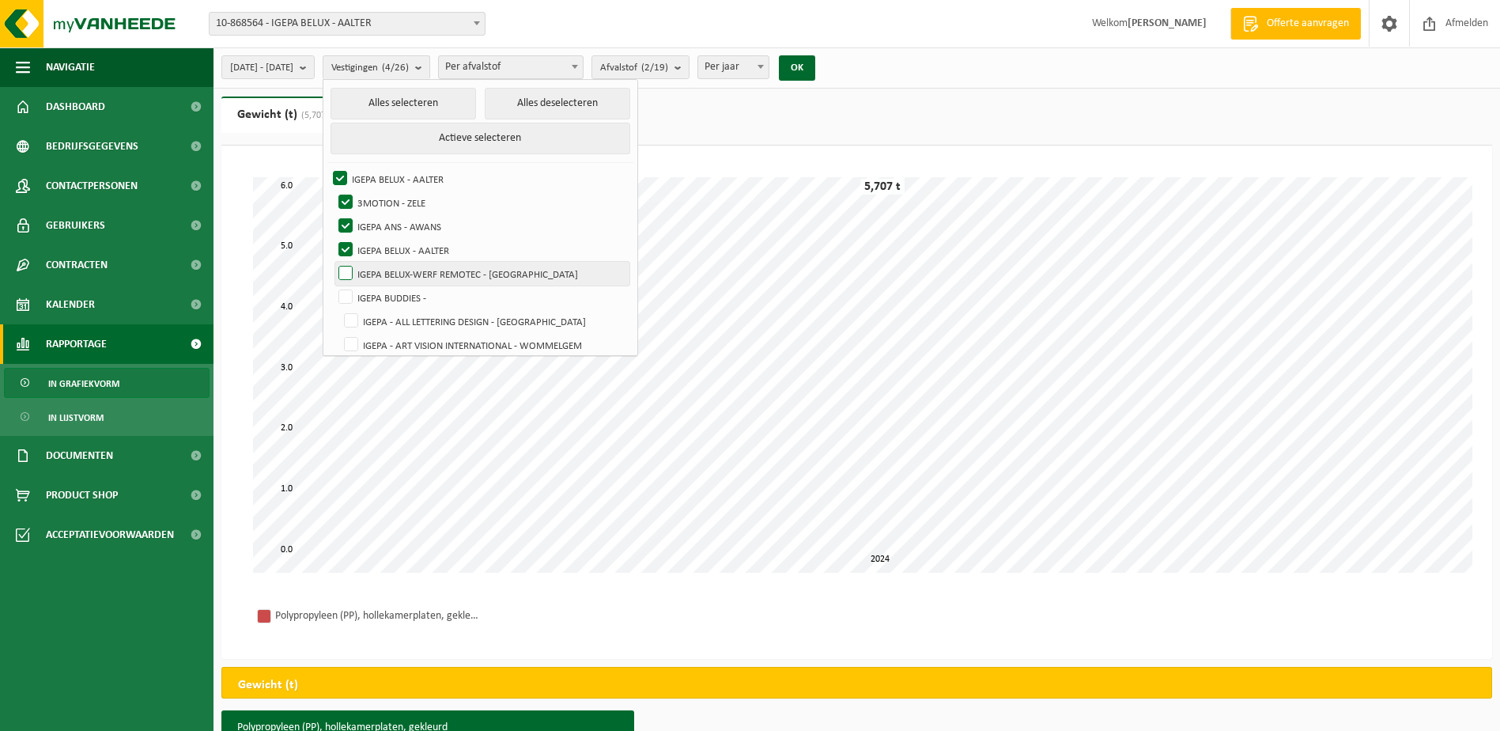
checkbox input "true"
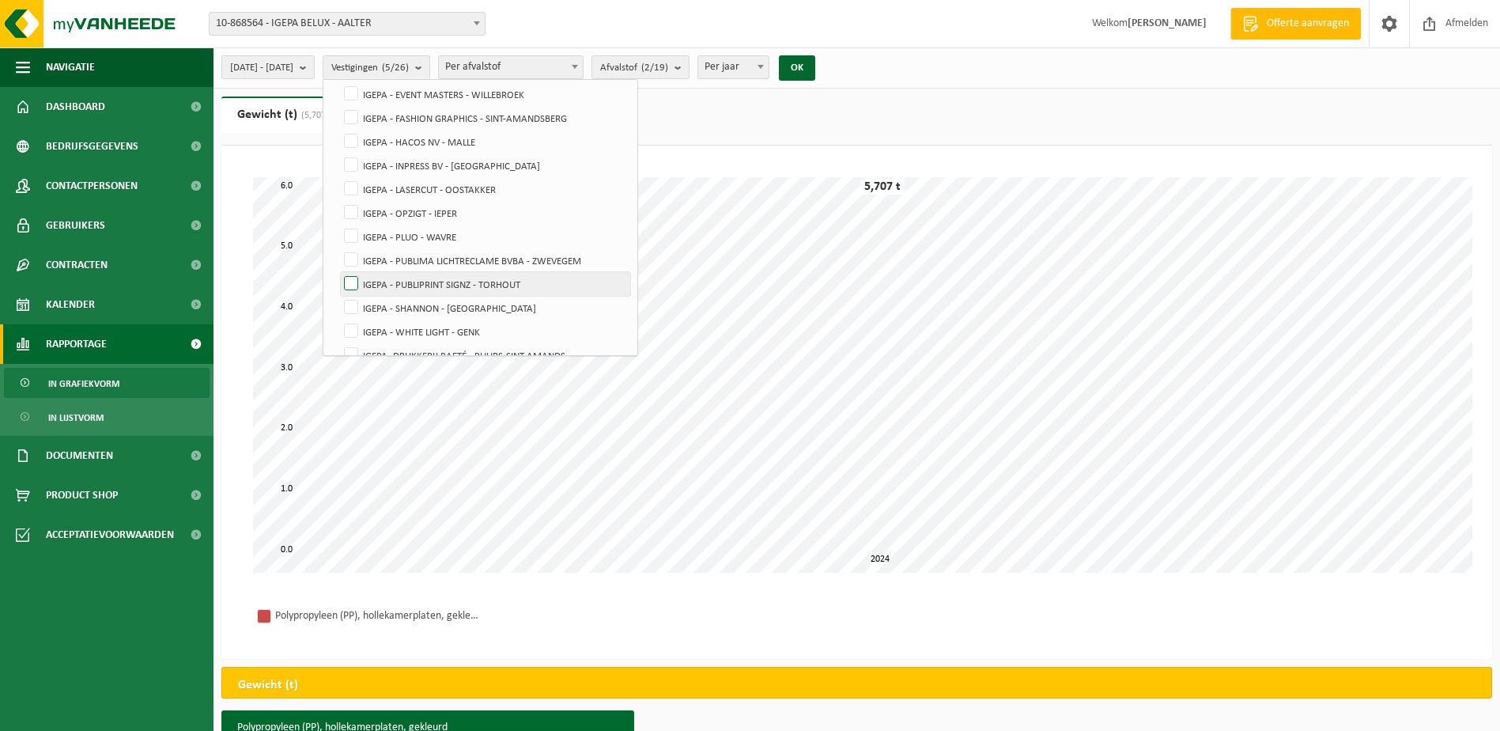
scroll to position [435, 0]
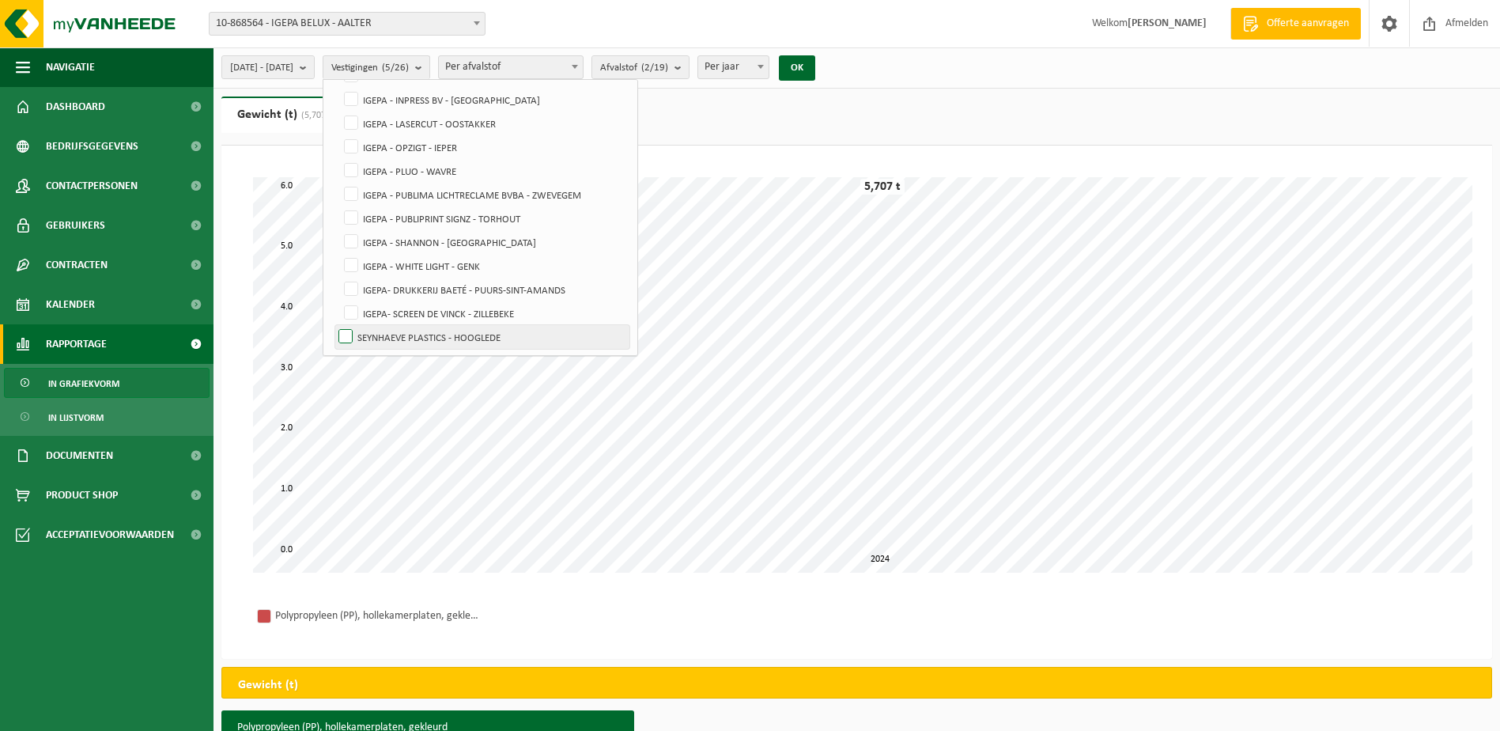
drag, startPoint x: 383, startPoint y: 333, endPoint x: 398, endPoint y: 327, distance: 16.3
click at [384, 334] on label "SEYNHAEVE PLASTICS - HOOGLEDE" at bounding box center [482, 337] width 294 height 24
click at [333, 325] on input "SEYNHAEVE PLASTICS - HOOGLEDE" at bounding box center [332, 324] width 1 height 1
checkbox input "true"
click at [815, 64] on button "OK" at bounding box center [797, 67] width 36 height 25
